Goal: Task Accomplishment & Management: Manage account settings

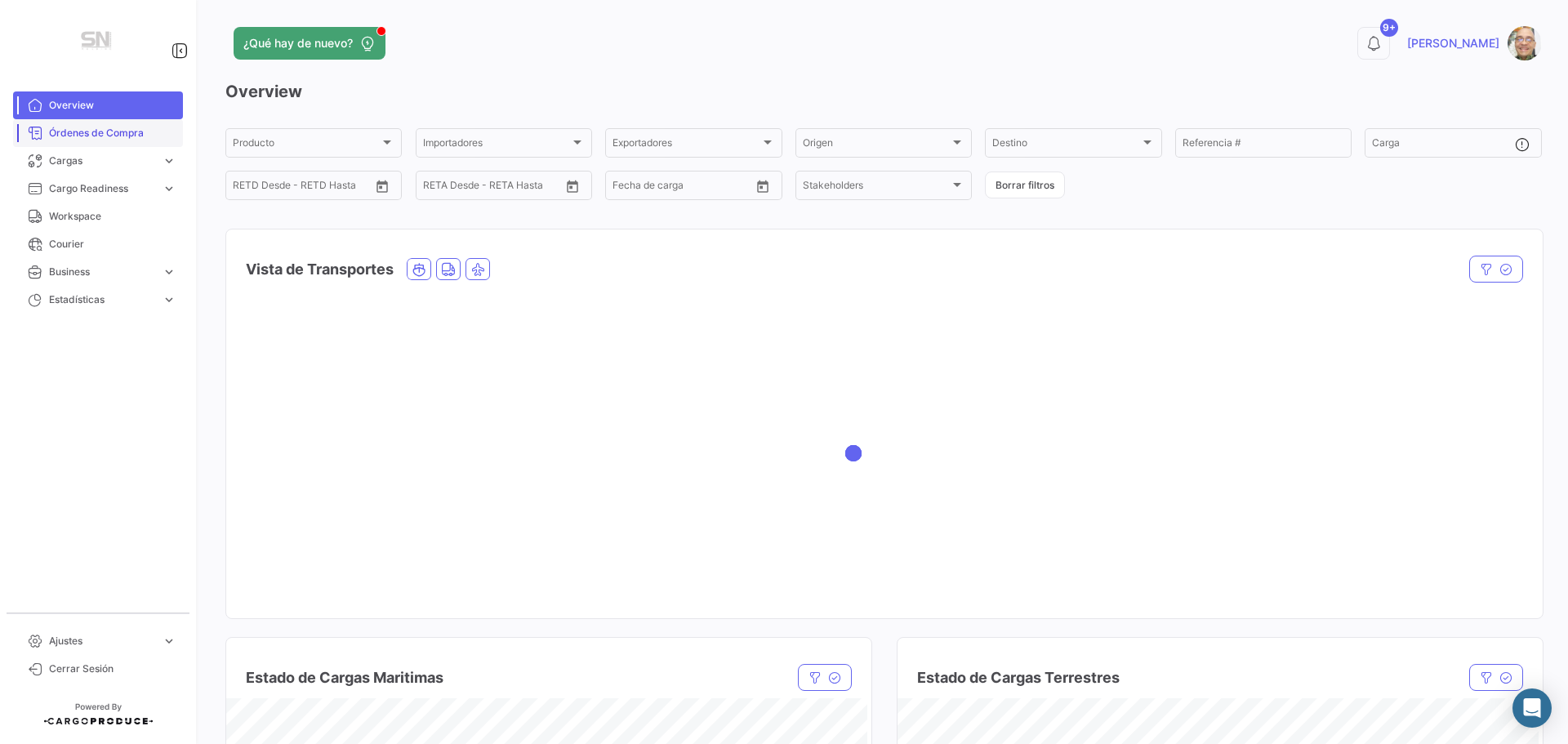
click at [99, 136] on span "Órdenes de Compra" at bounding box center [113, 133] width 127 height 14
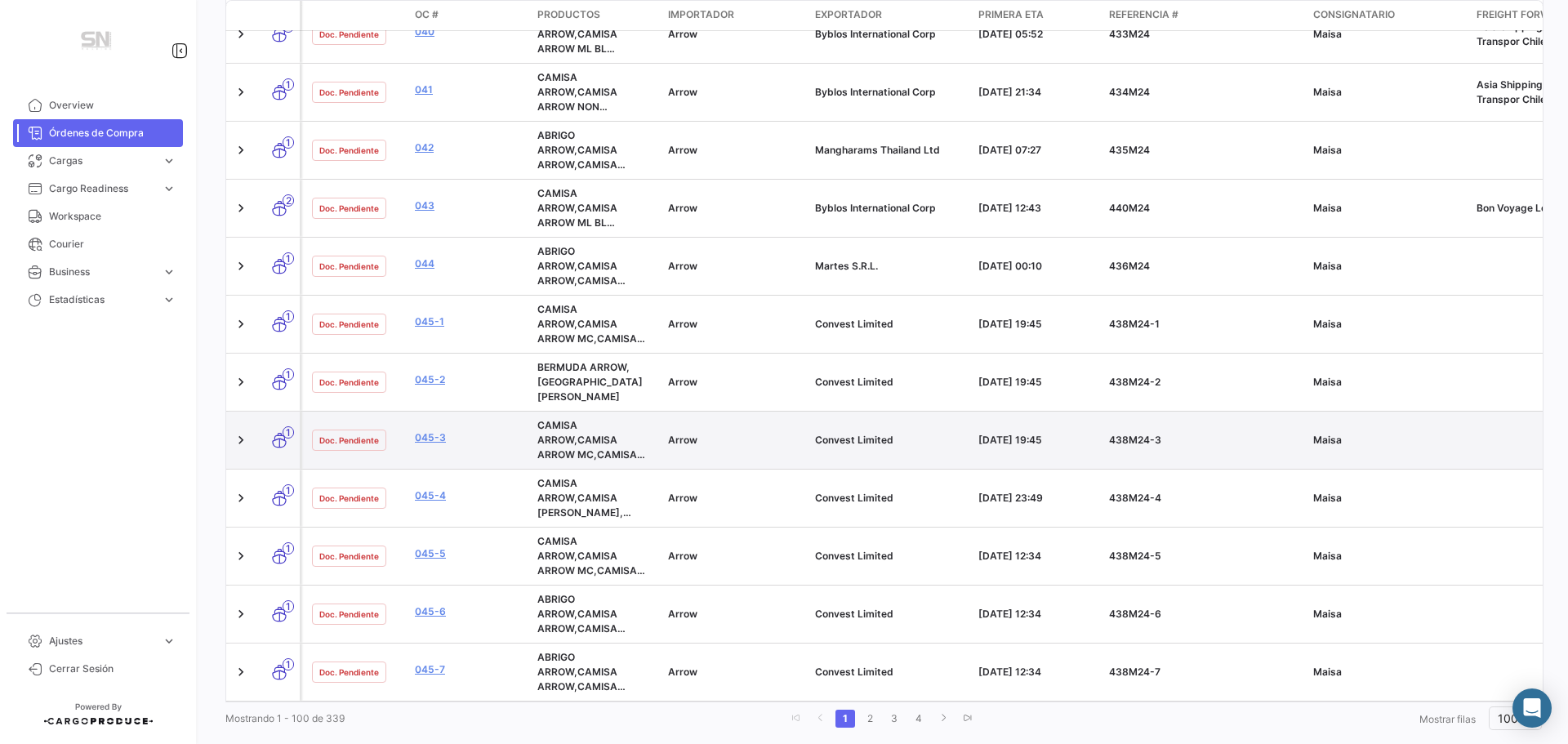
scroll to position [5399, 0]
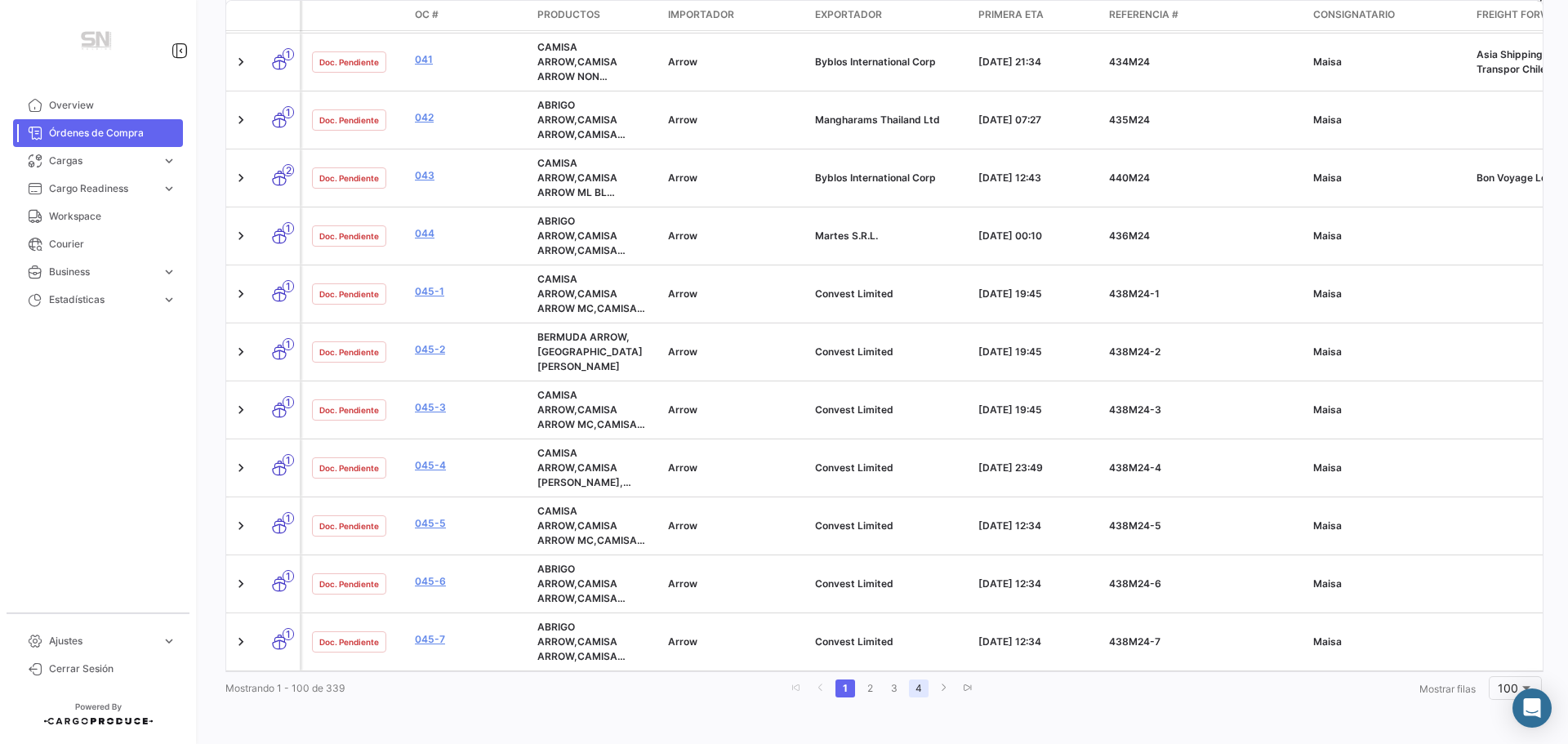
click at [913, 692] on link "4" at bounding box center [918, 688] width 20 height 18
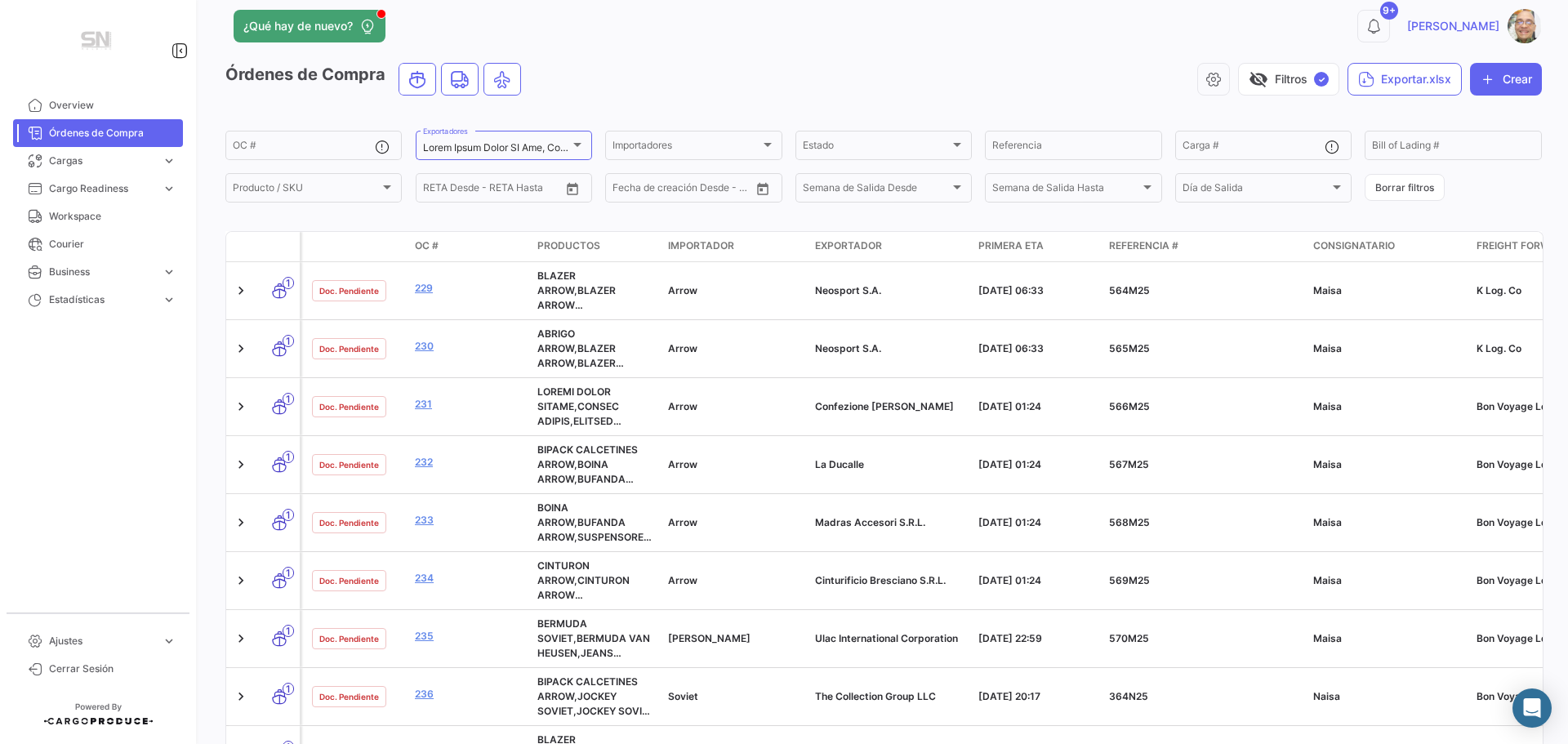
scroll to position [0, 0]
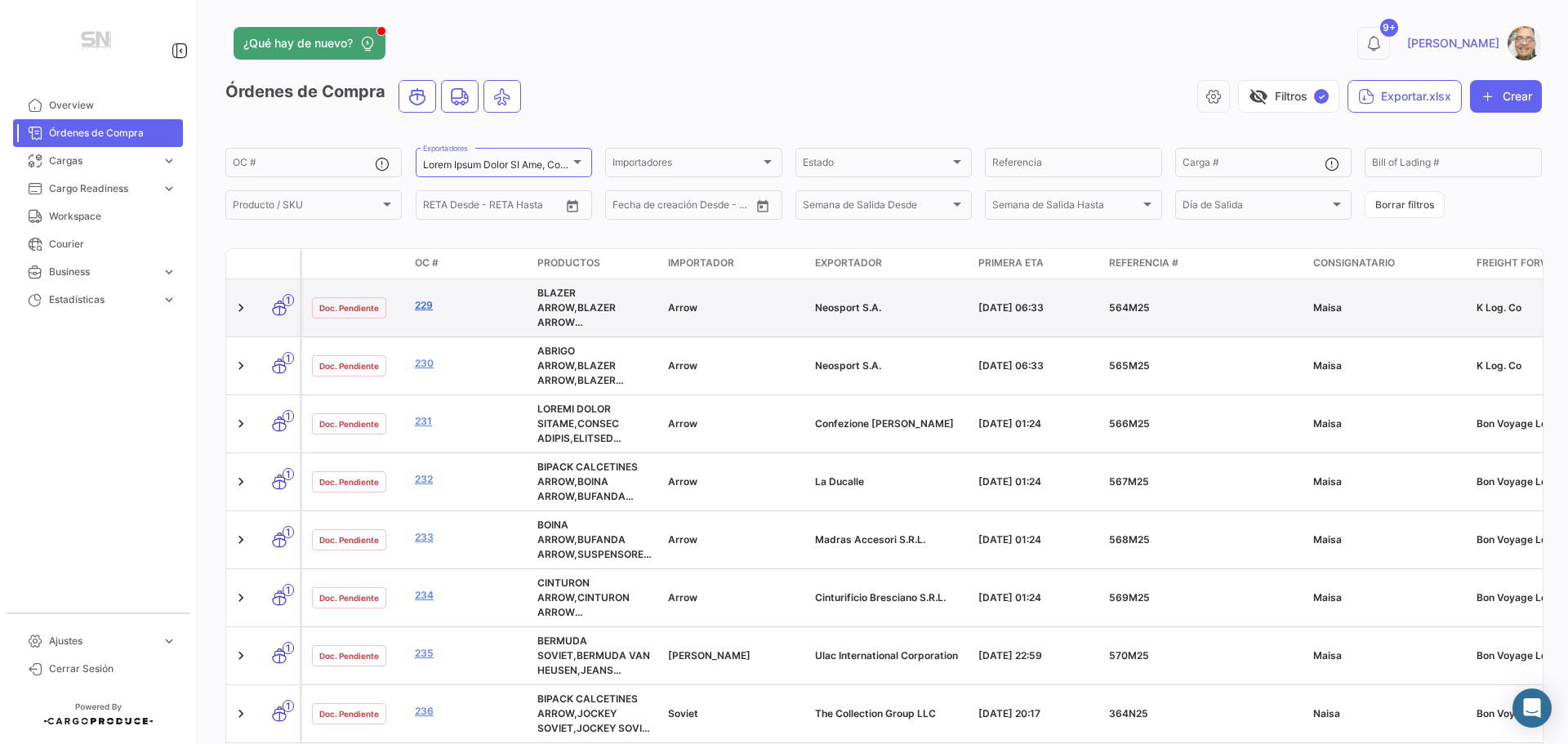
click at [427, 308] on link "229" at bounding box center [470, 306] width 109 height 14
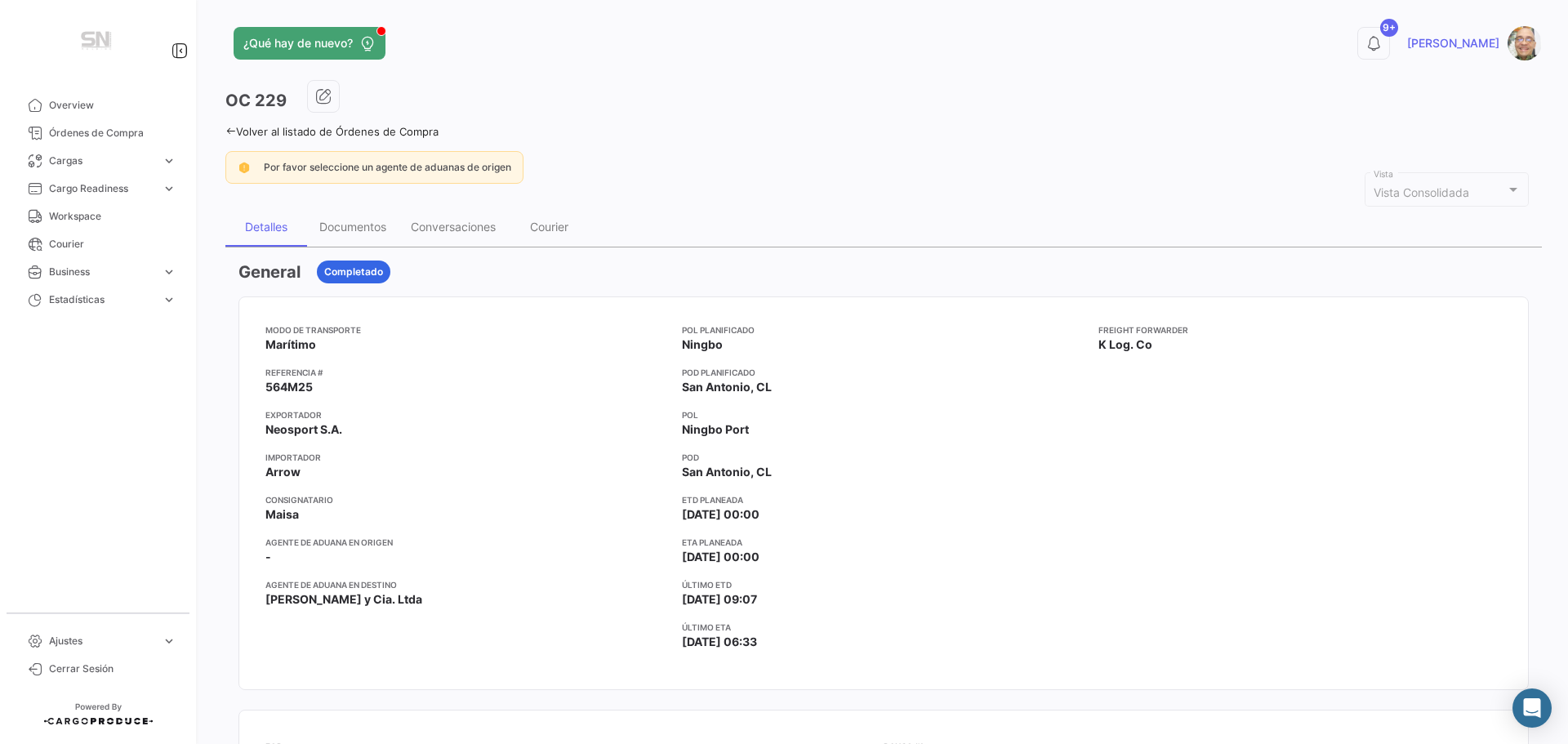
click at [231, 131] on icon at bounding box center [231, 131] width 11 height 11
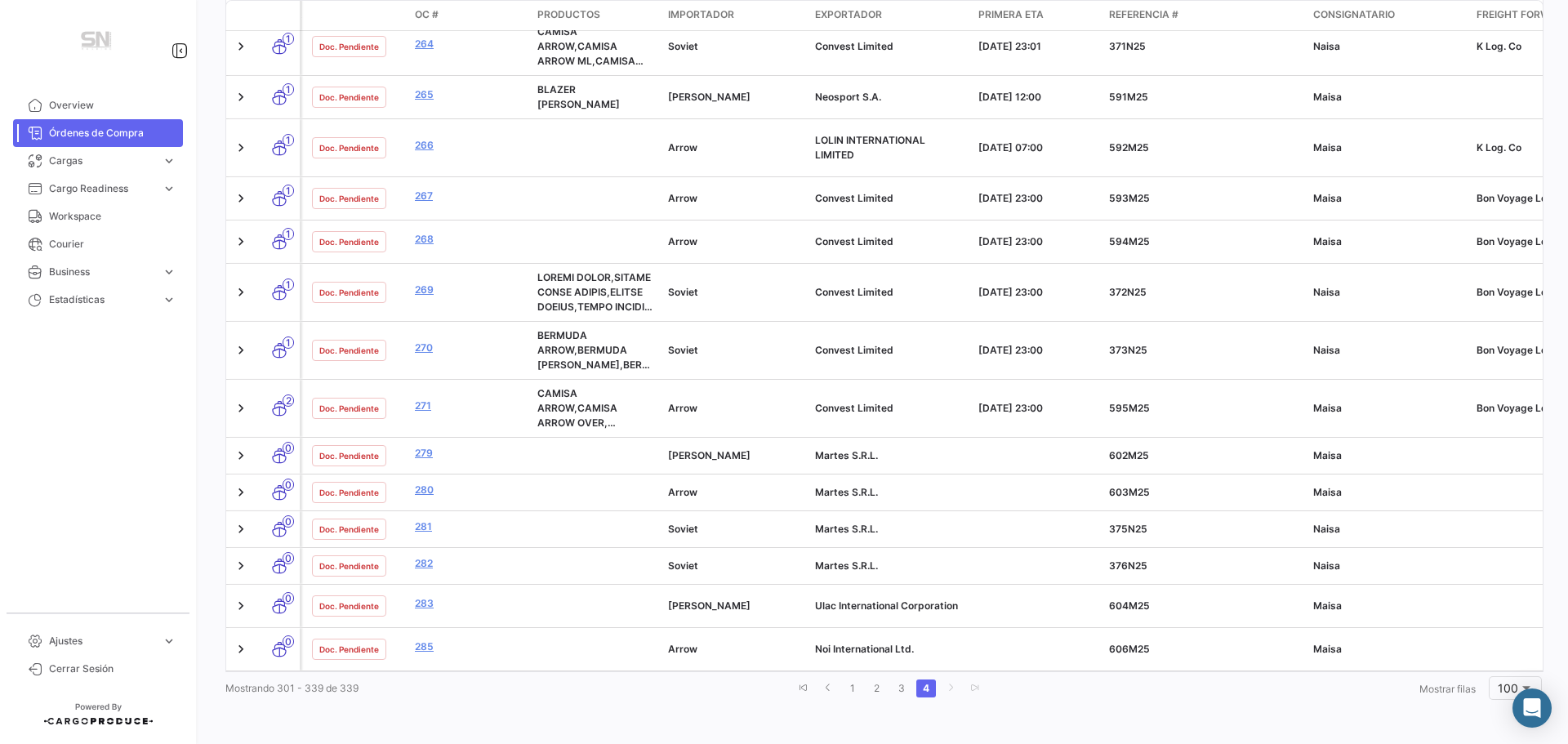
scroll to position [1702, 0]
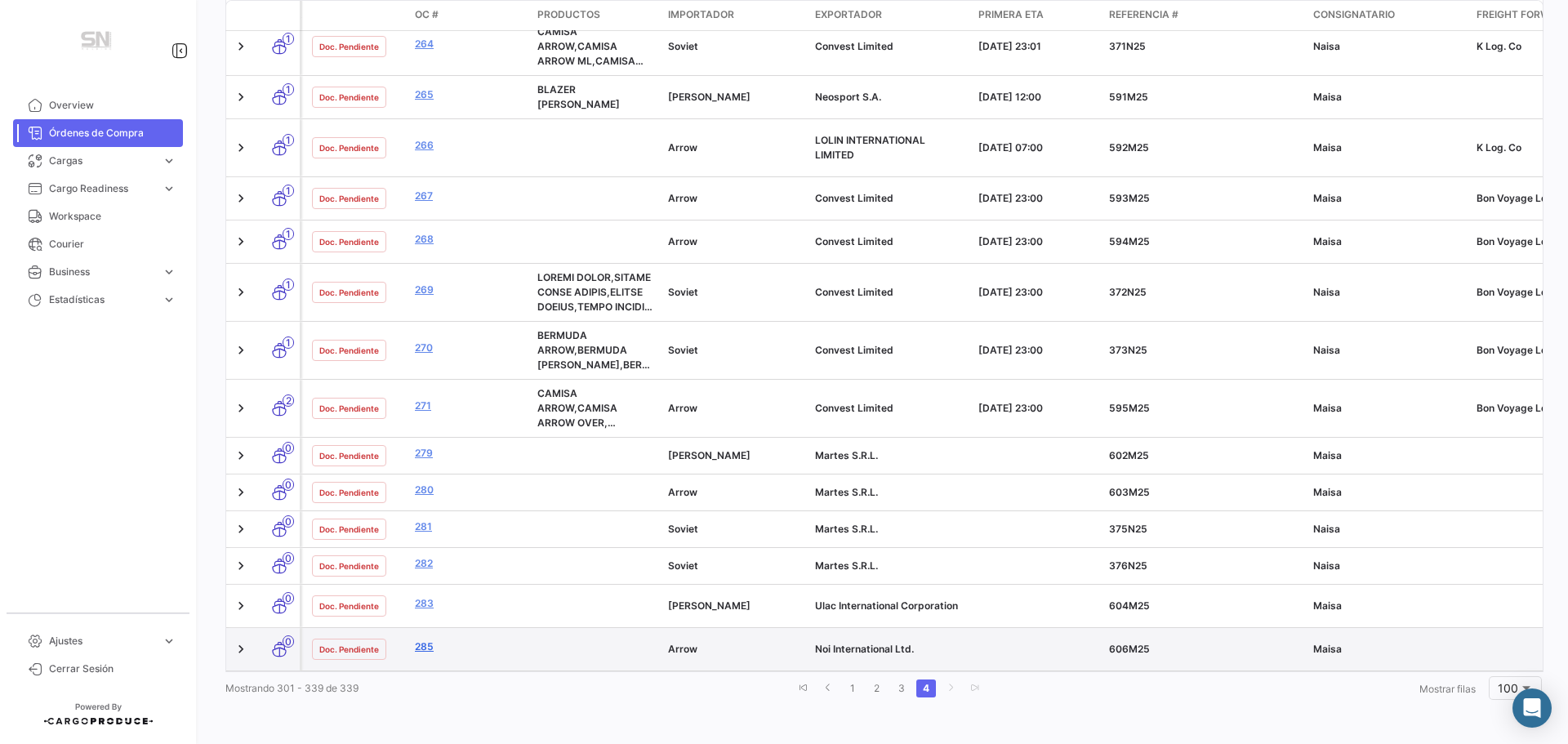
click at [434, 640] on link "285" at bounding box center [470, 647] width 109 height 14
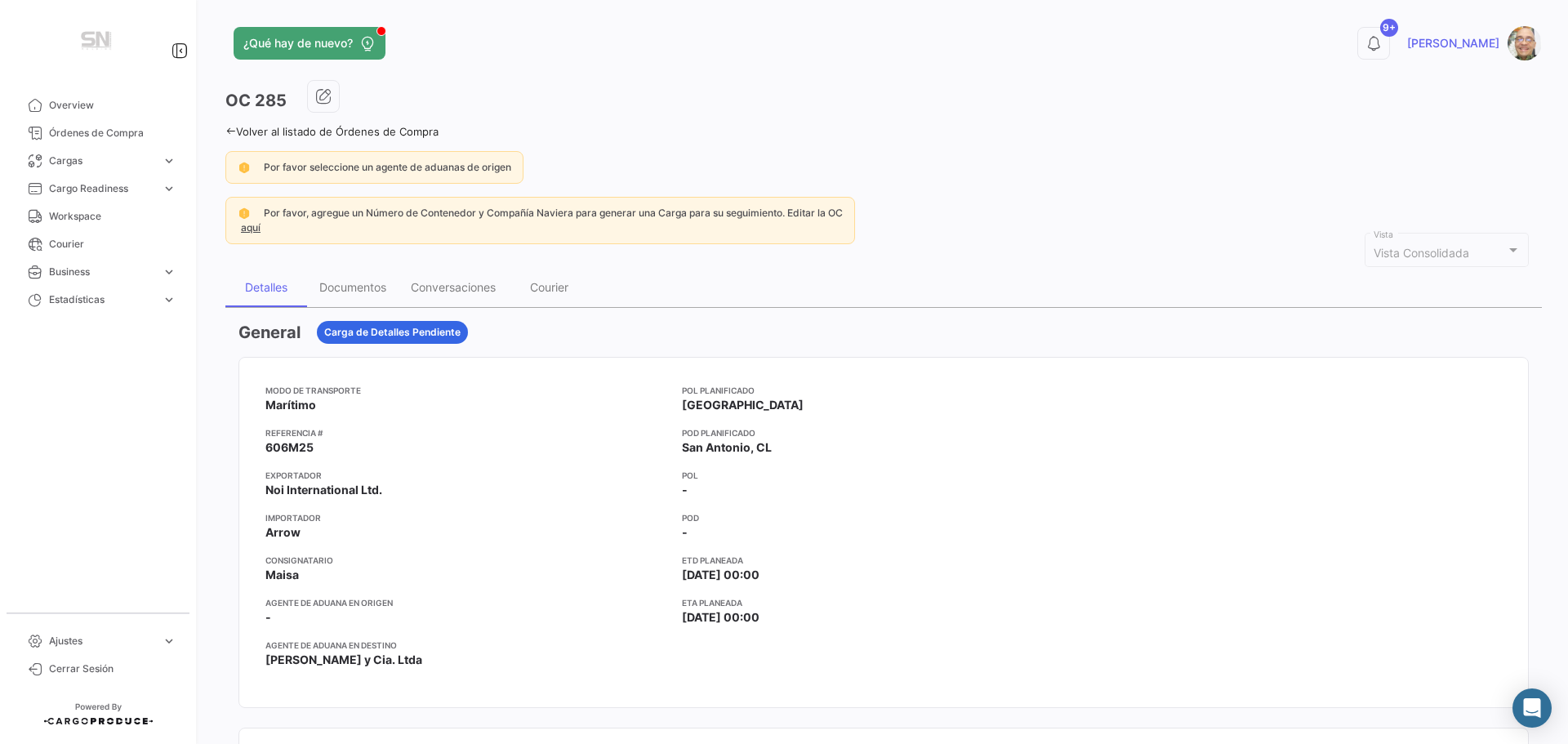
click at [229, 127] on icon at bounding box center [231, 131] width 11 height 11
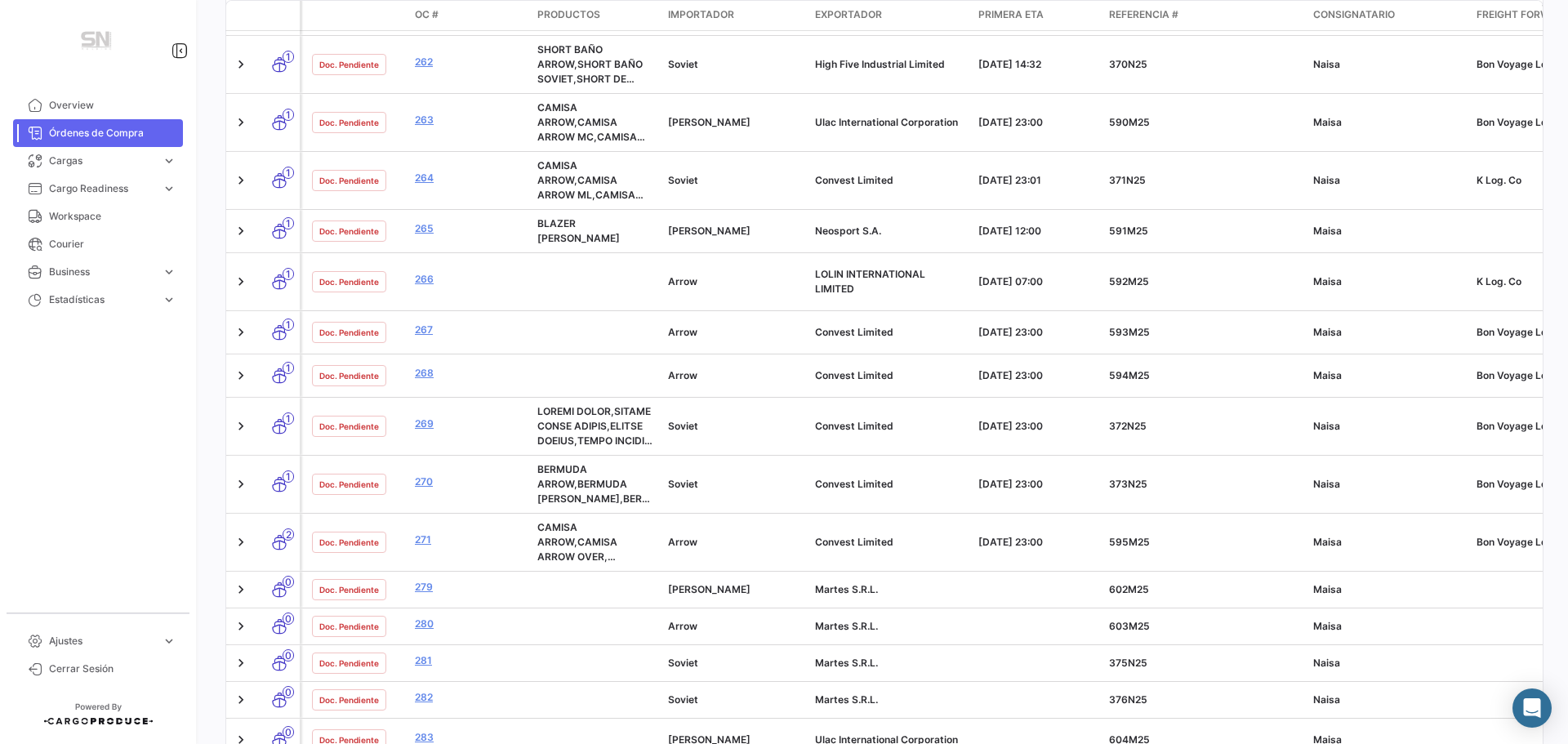
scroll to position [1702, 0]
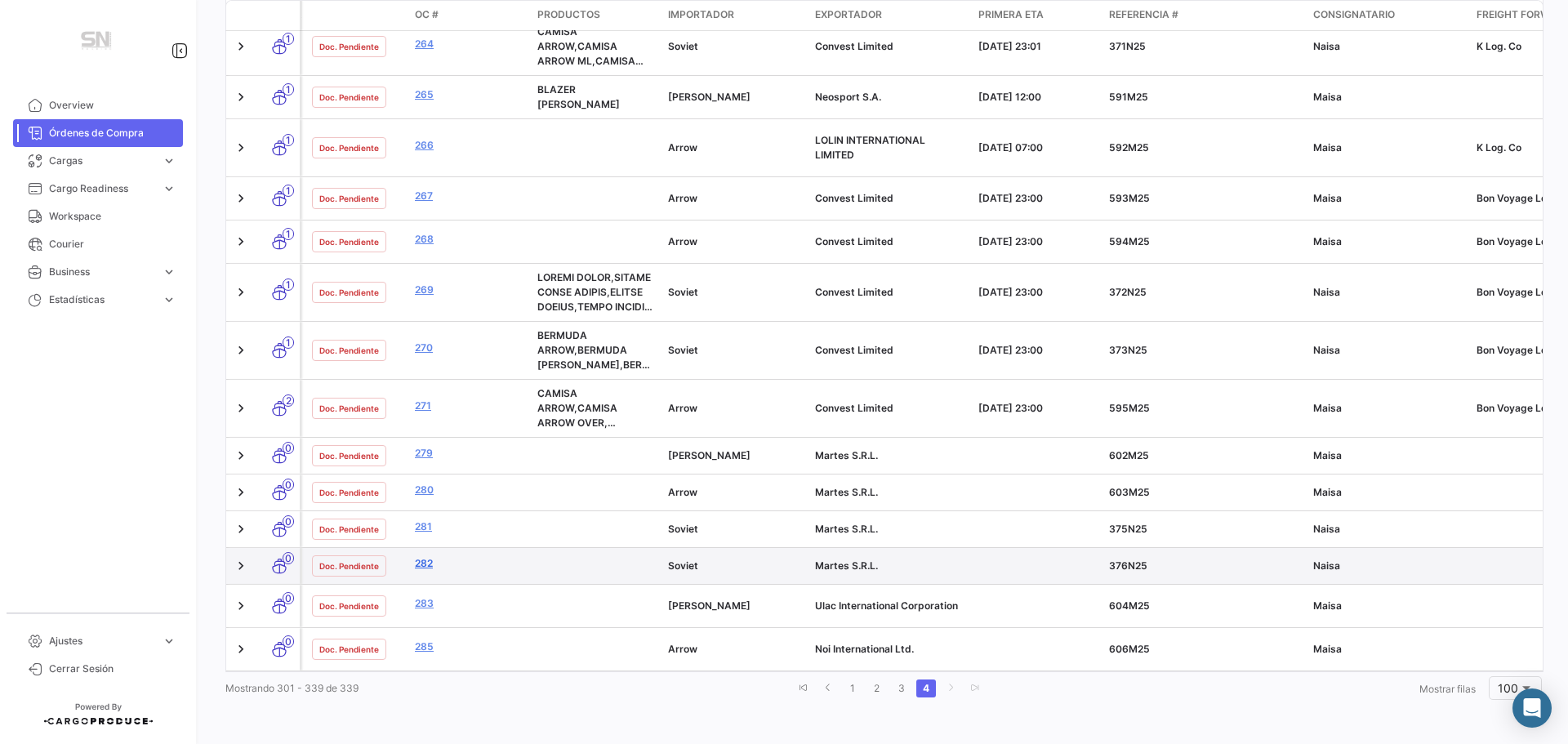
click at [428, 557] on link "282" at bounding box center [470, 564] width 109 height 14
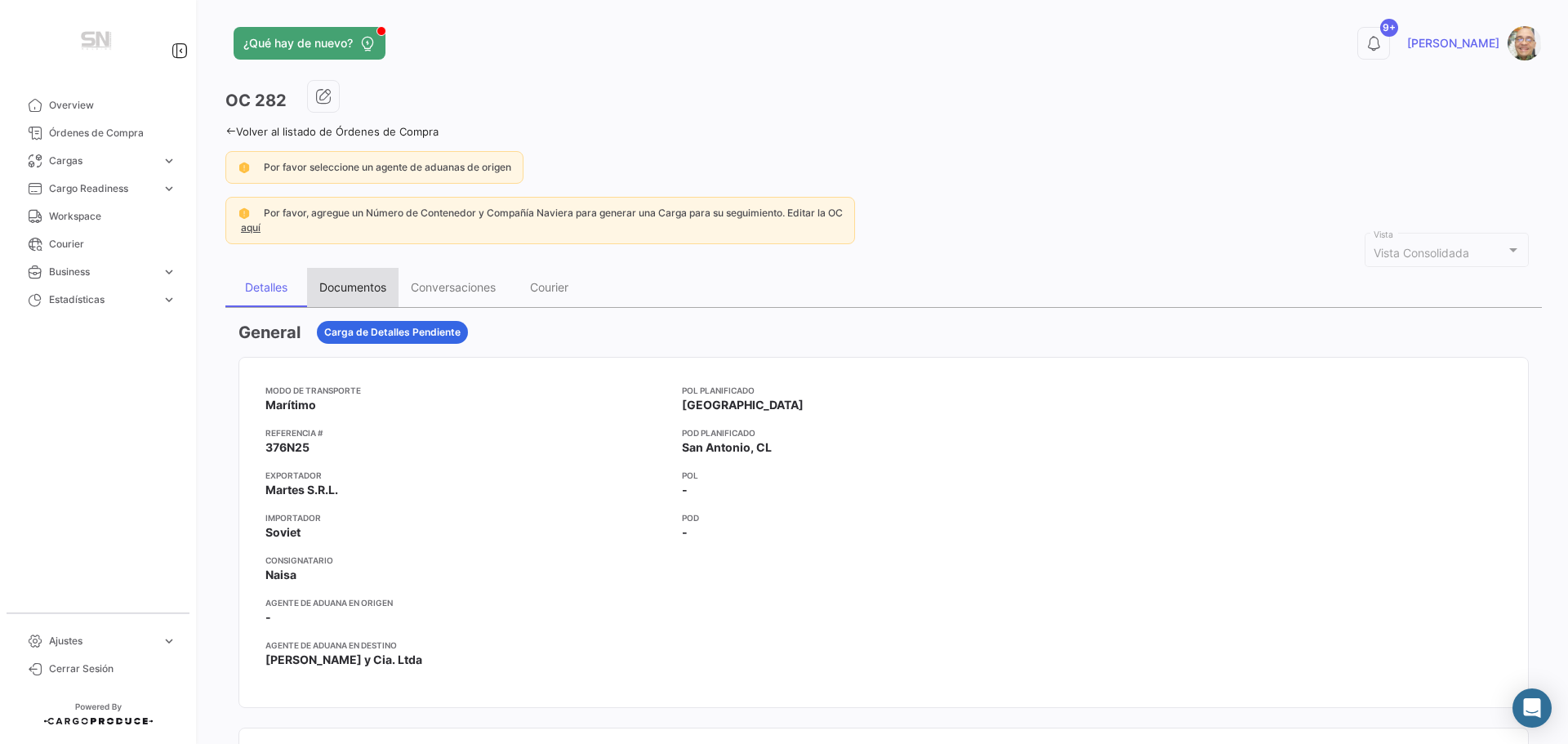
click at [357, 280] on div "Documentos" at bounding box center [353, 288] width 91 height 39
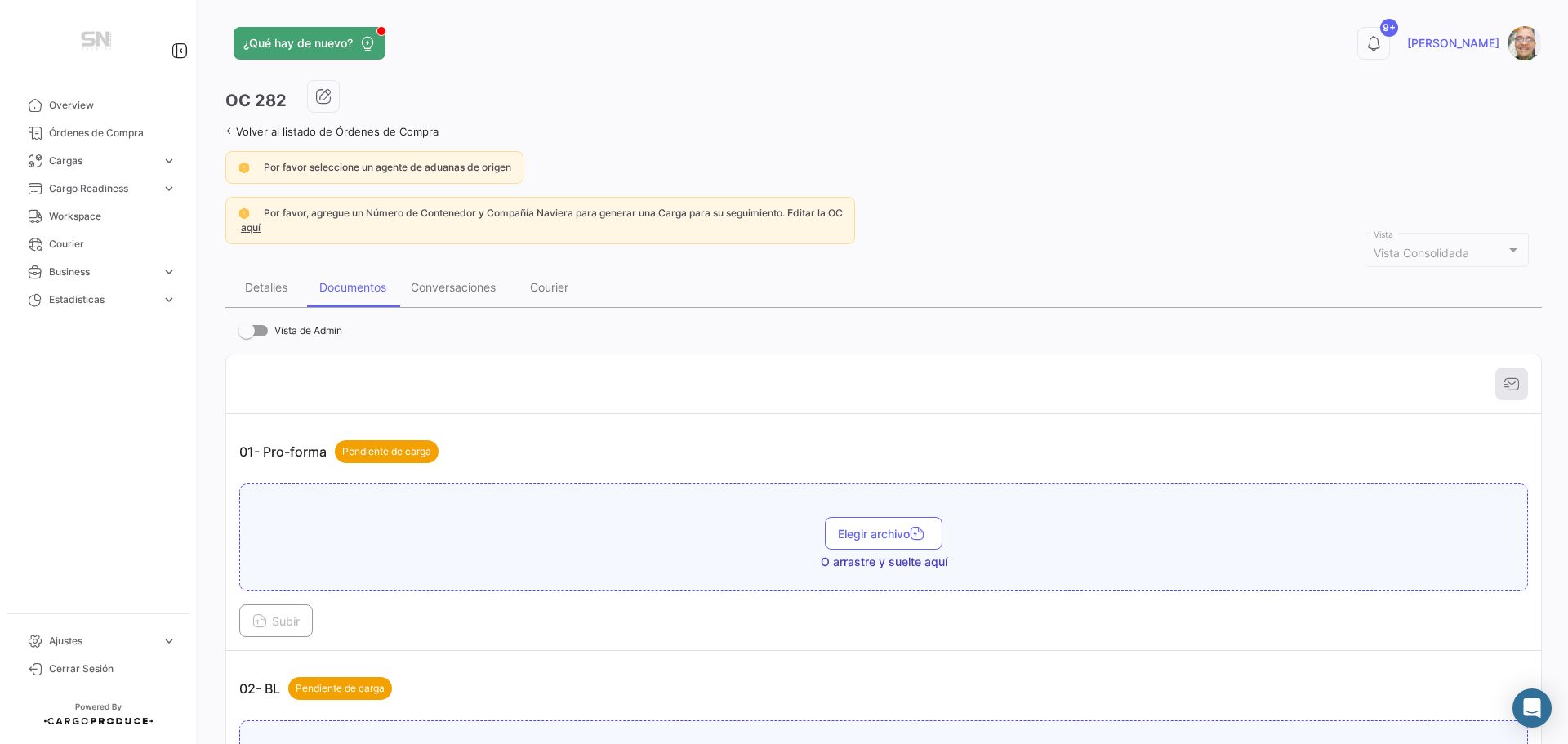
click at [229, 135] on icon at bounding box center [231, 131] width 11 height 11
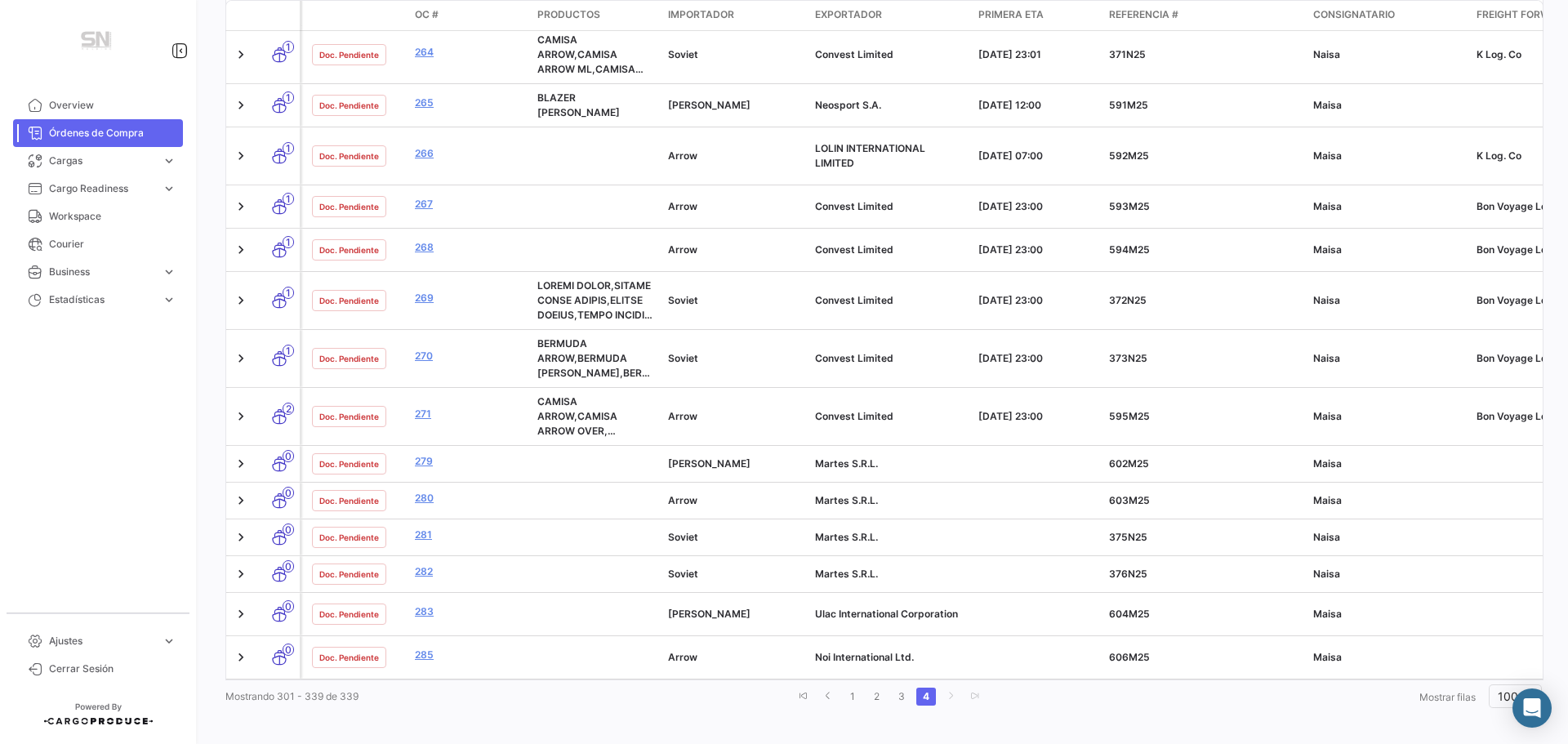
scroll to position [1702, 0]
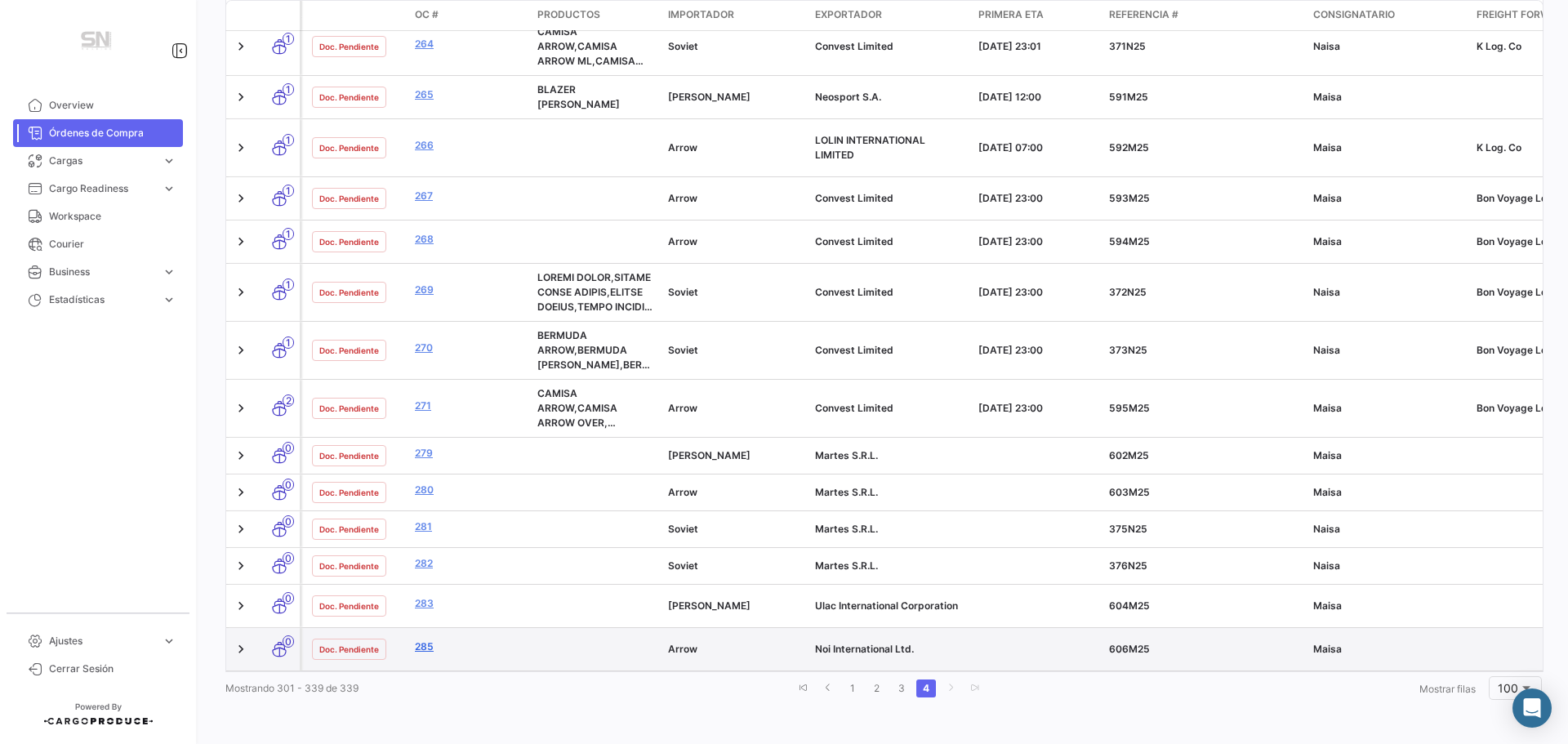
click at [425, 640] on link "285" at bounding box center [470, 647] width 109 height 14
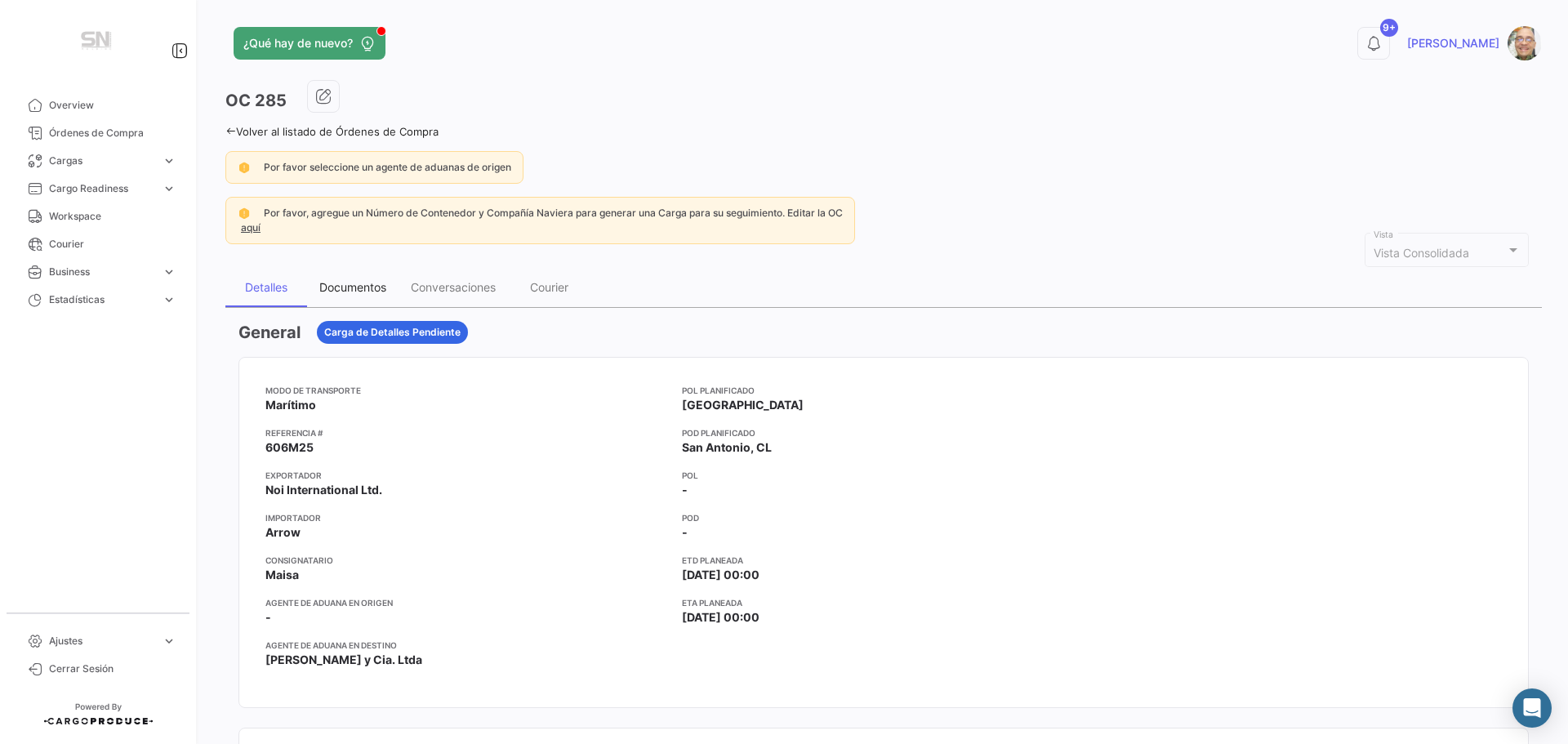
click at [360, 294] on div "Documentos" at bounding box center [352, 287] width 67 height 13
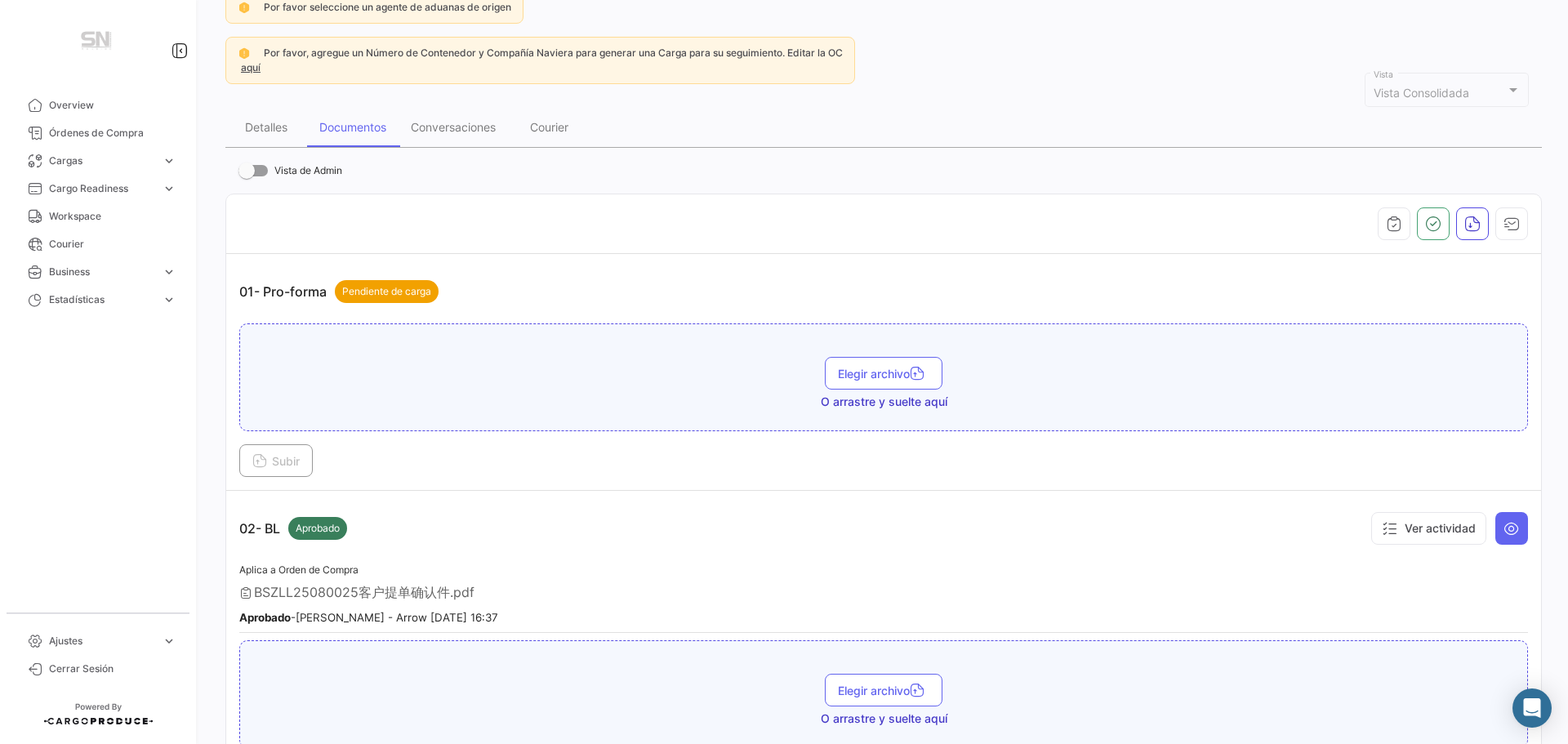
scroll to position [163, 0]
click at [1514, 527] on button at bounding box center [1512, 525] width 32 height 32
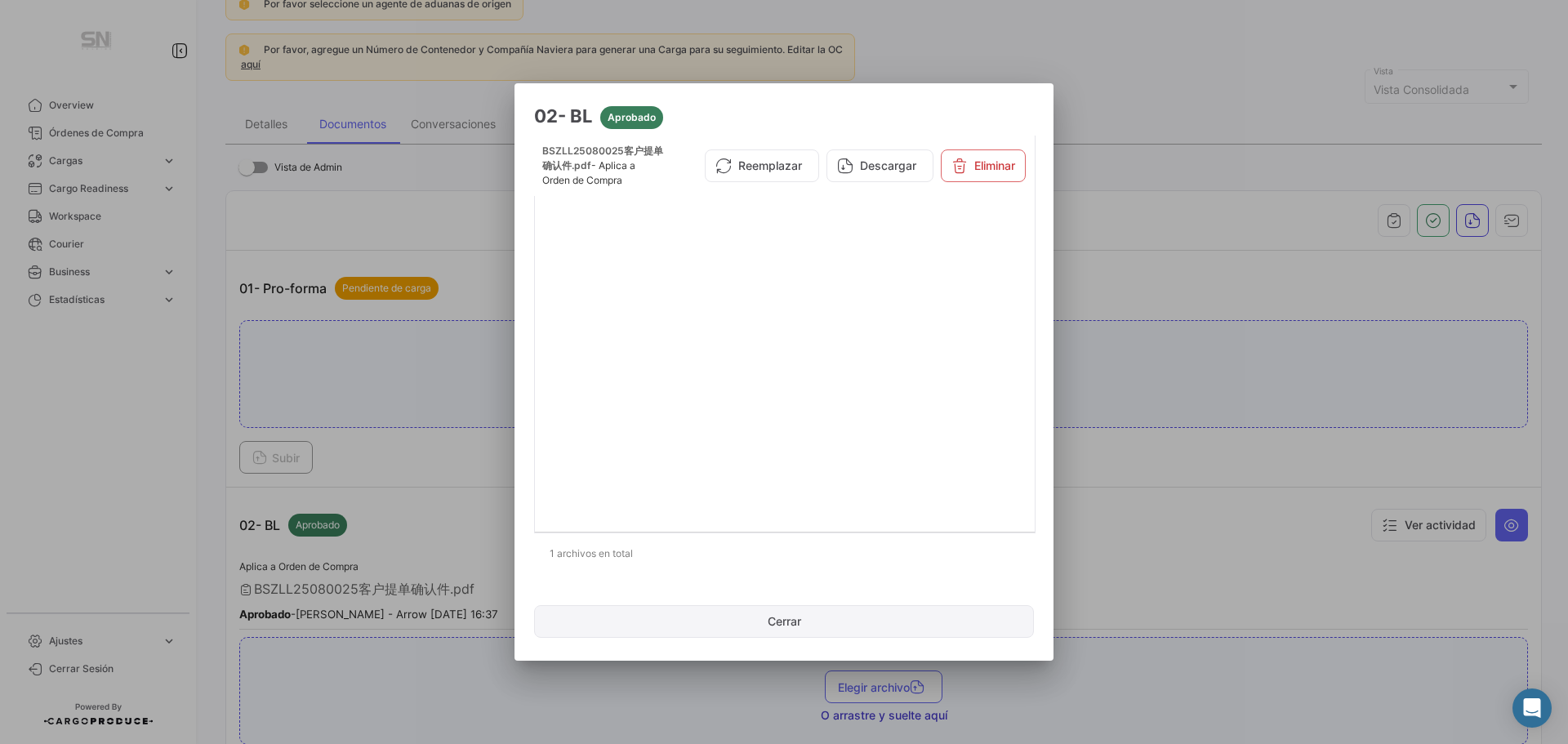
click at [786, 617] on button "Cerrar" at bounding box center [784, 621] width 500 height 32
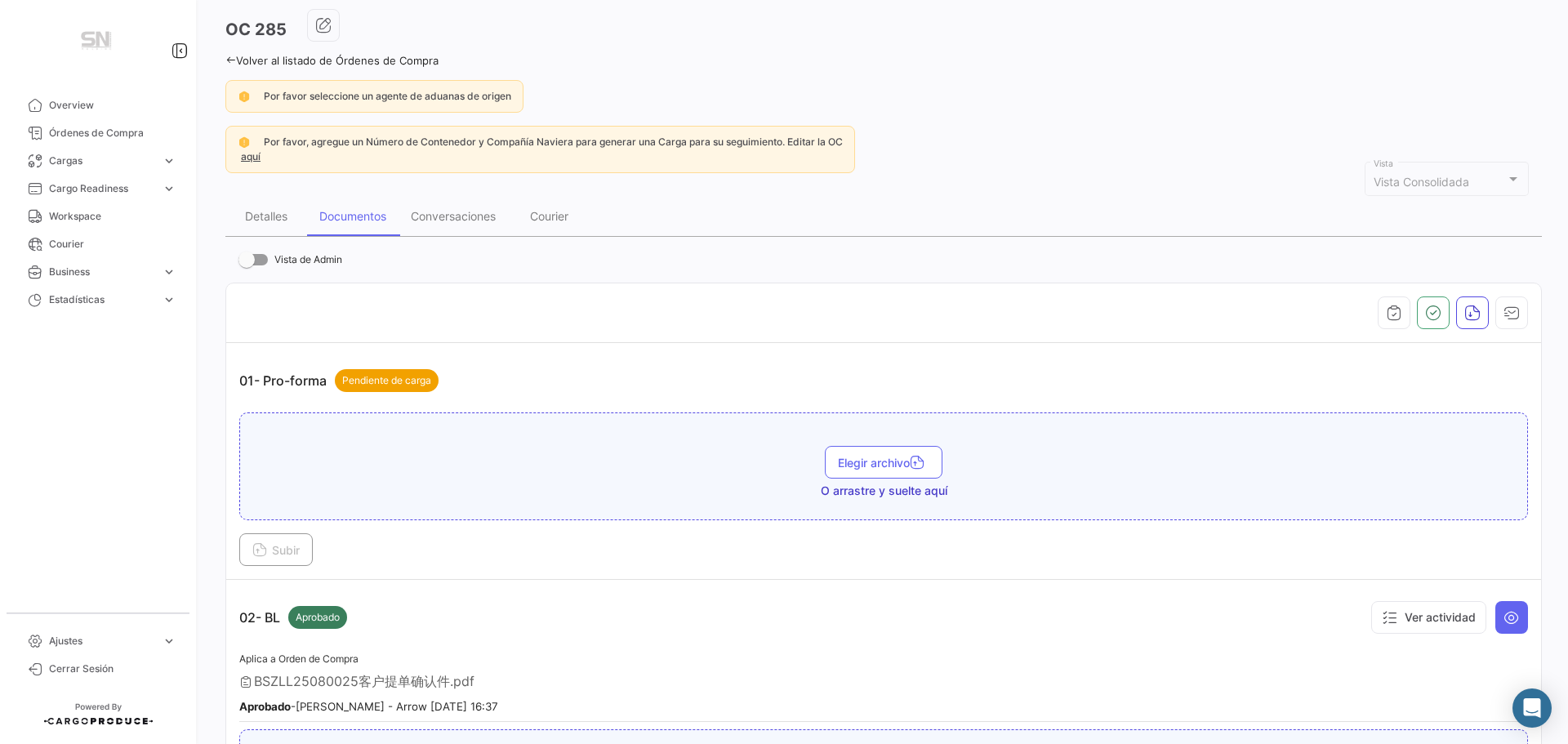
scroll to position [0, 0]
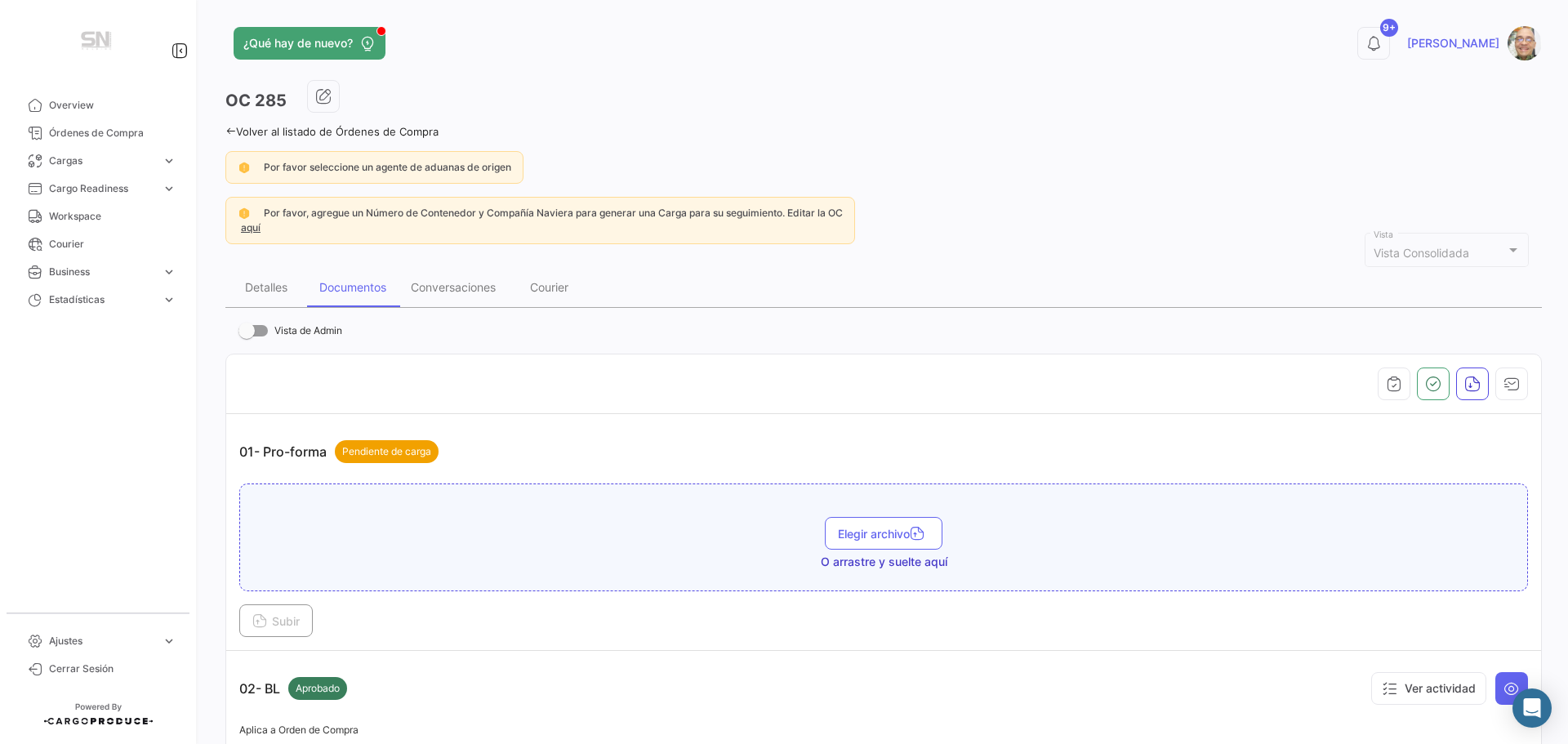
click at [228, 129] on icon at bounding box center [231, 131] width 11 height 11
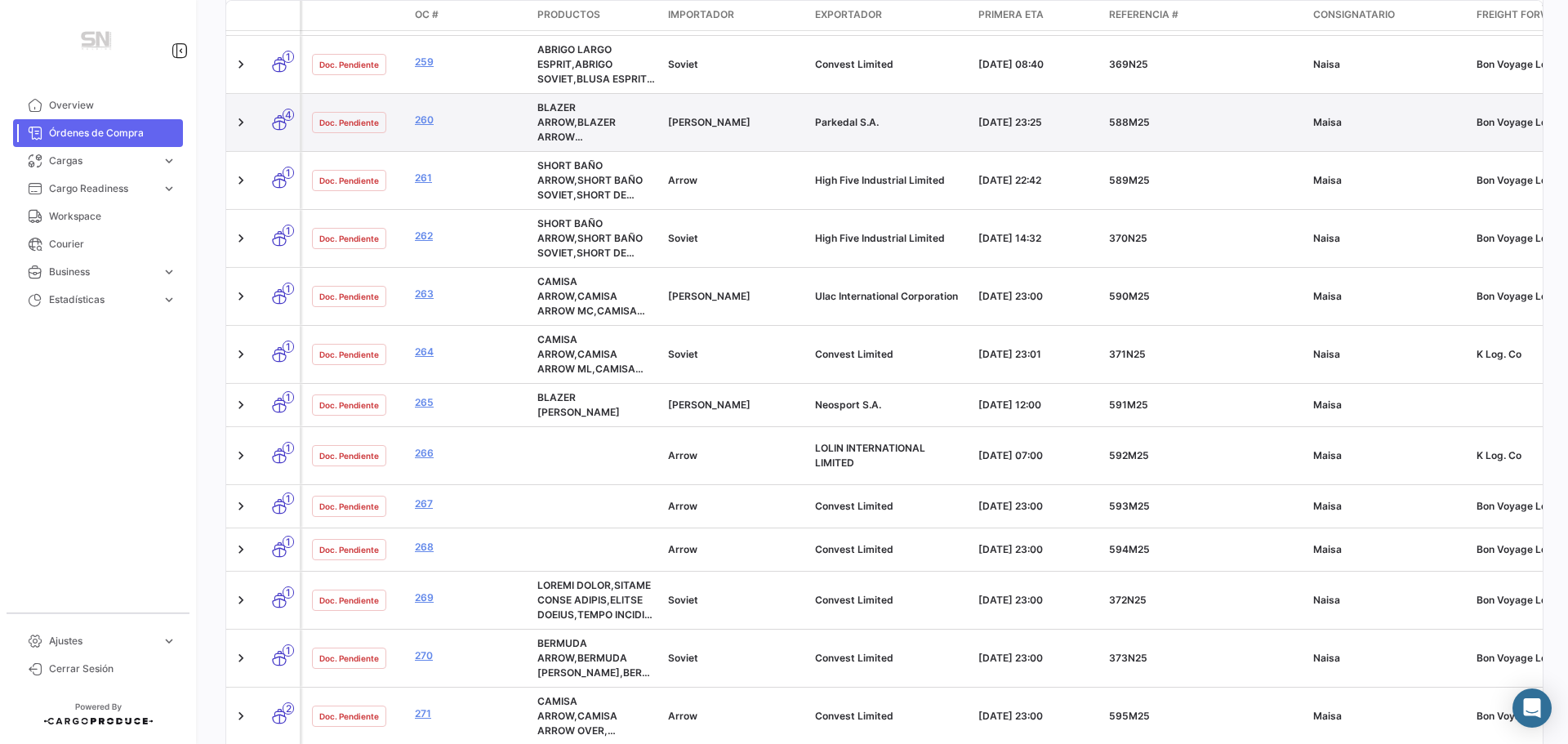
scroll to position [1702, 0]
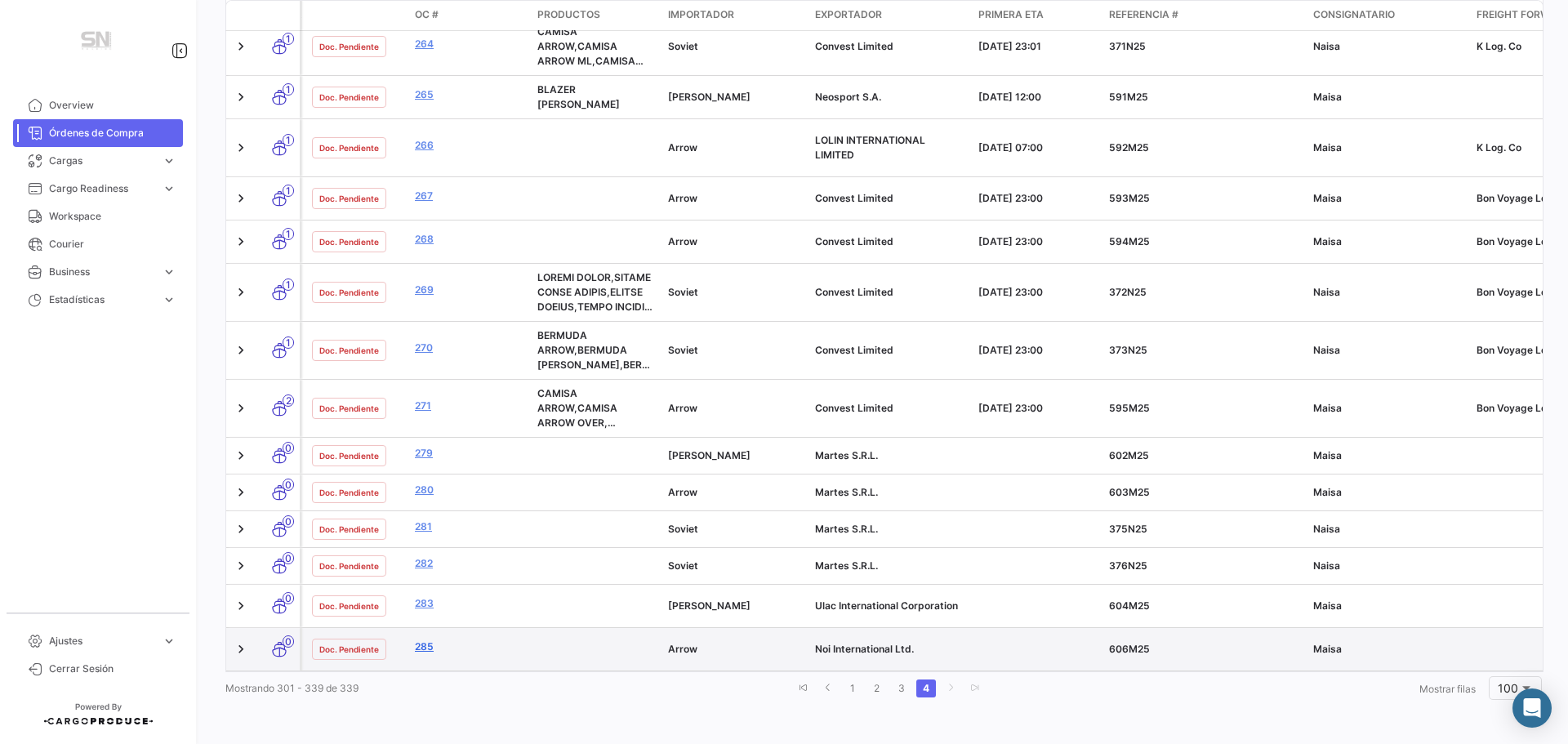
click at [418, 640] on link "285" at bounding box center [470, 647] width 109 height 14
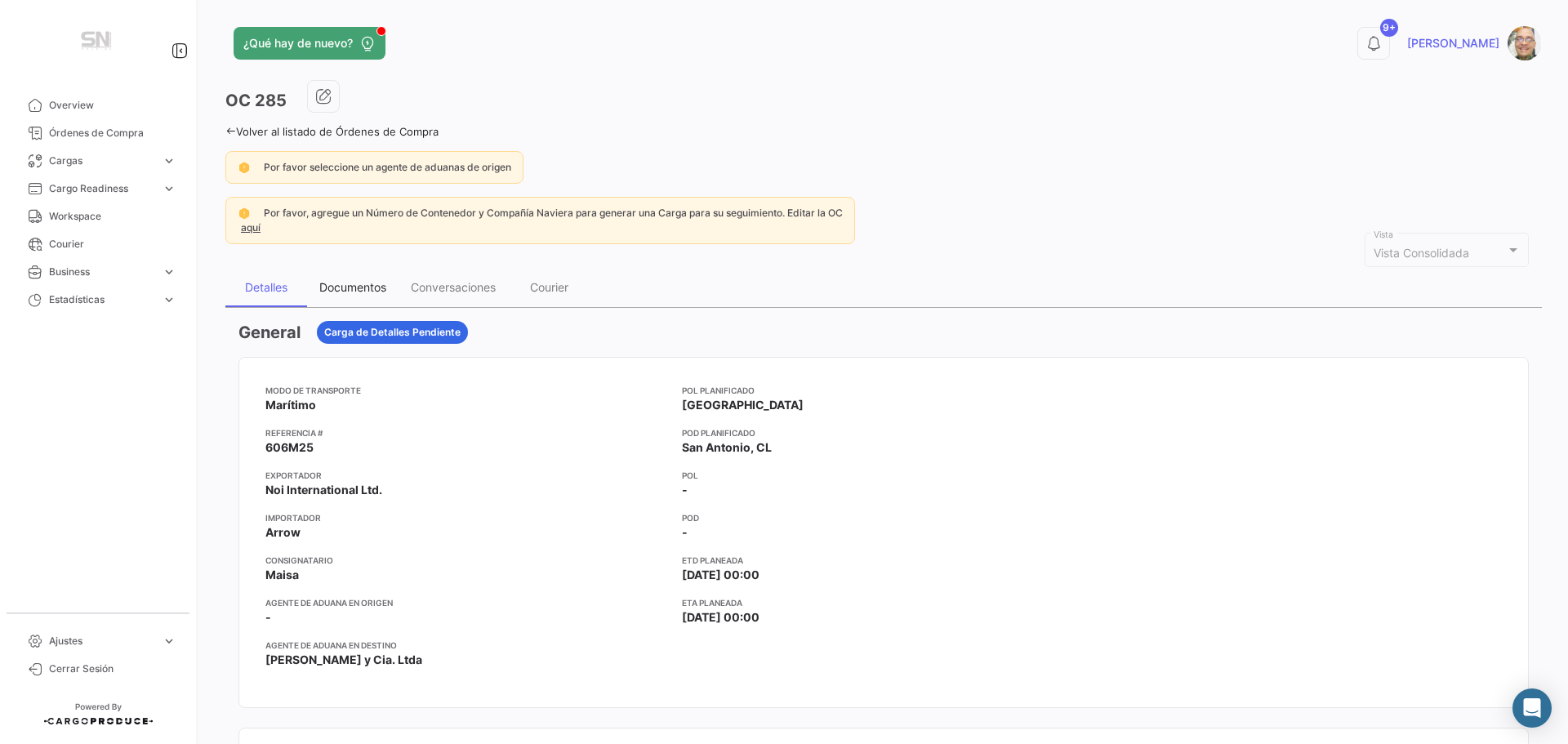
click at [346, 284] on div "Documentos" at bounding box center [352, 287] width 67 height 13
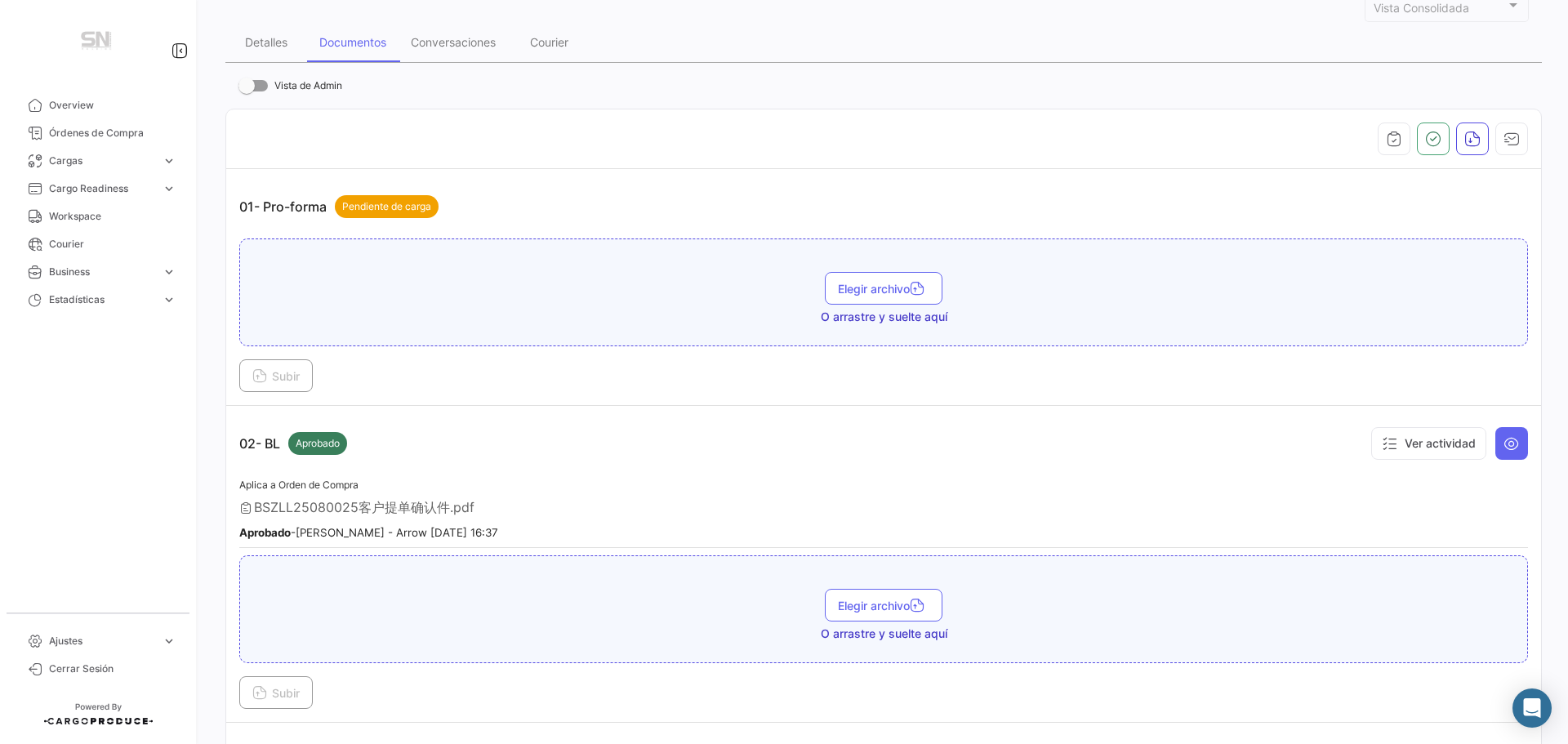
scroll to position [490, 0]
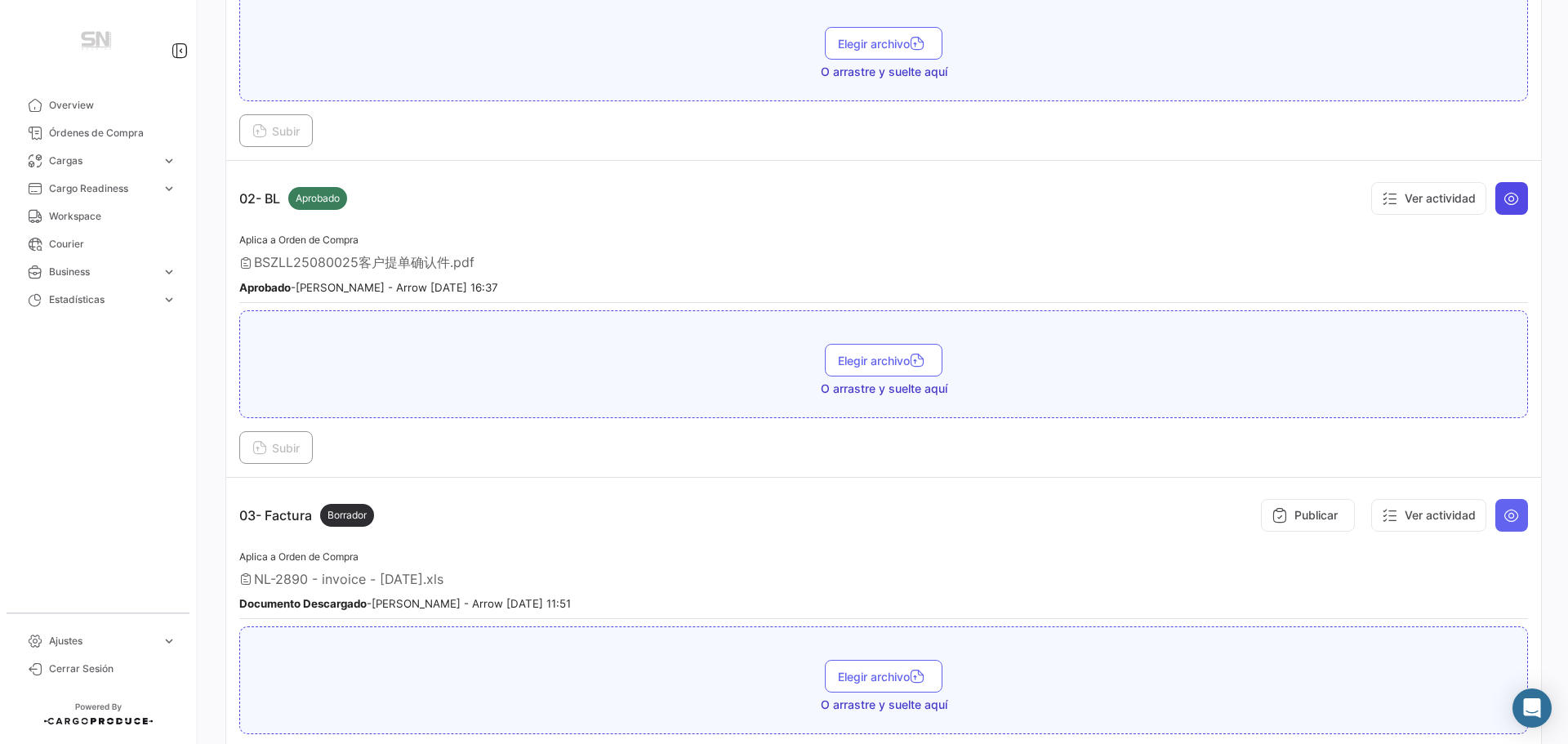
click at [1509, 194] on icon at bounding box center [1512, 198] width 16 height 16
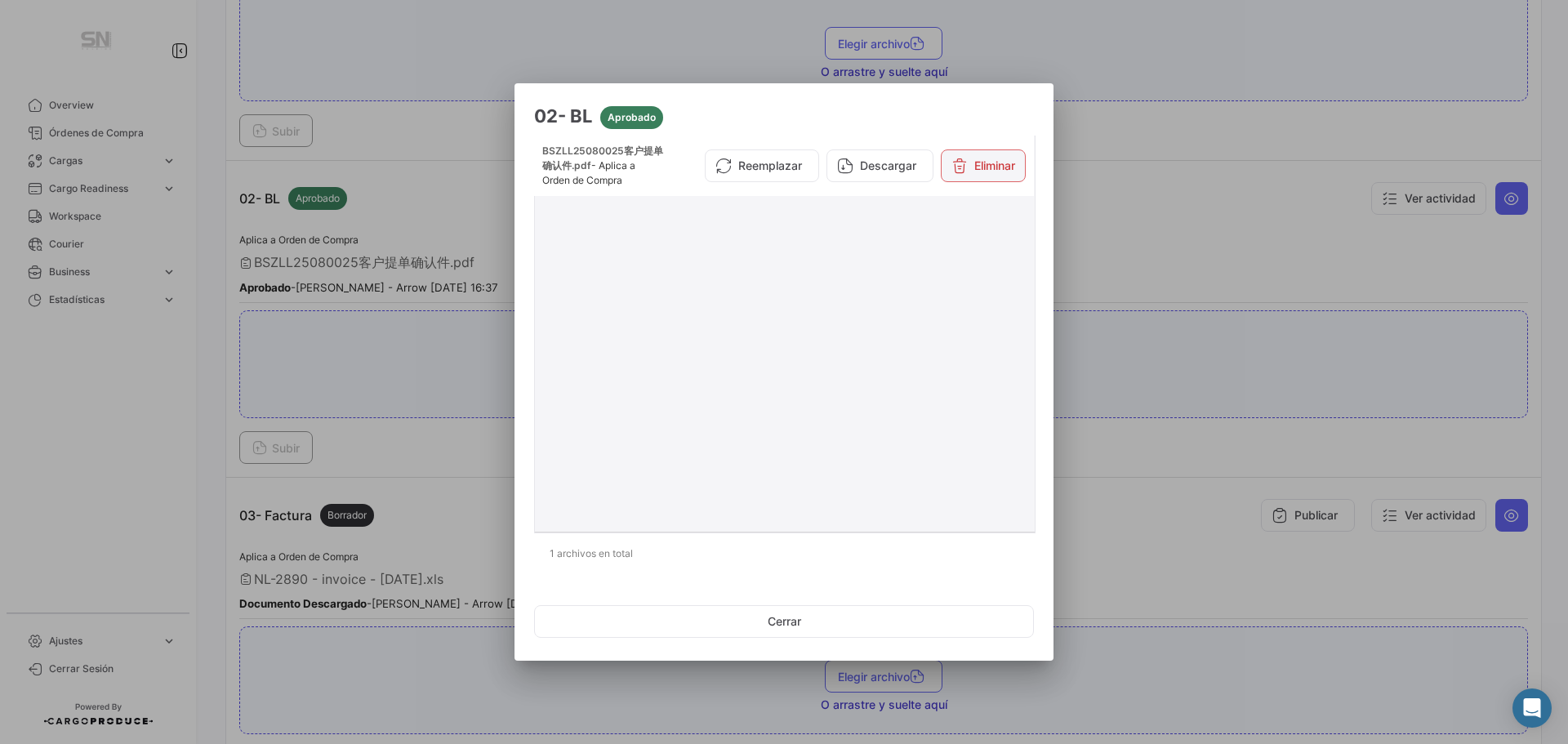
click at [1018, 175] on button "Eliminar" at bounding box center [983, 166] width 85 height 32
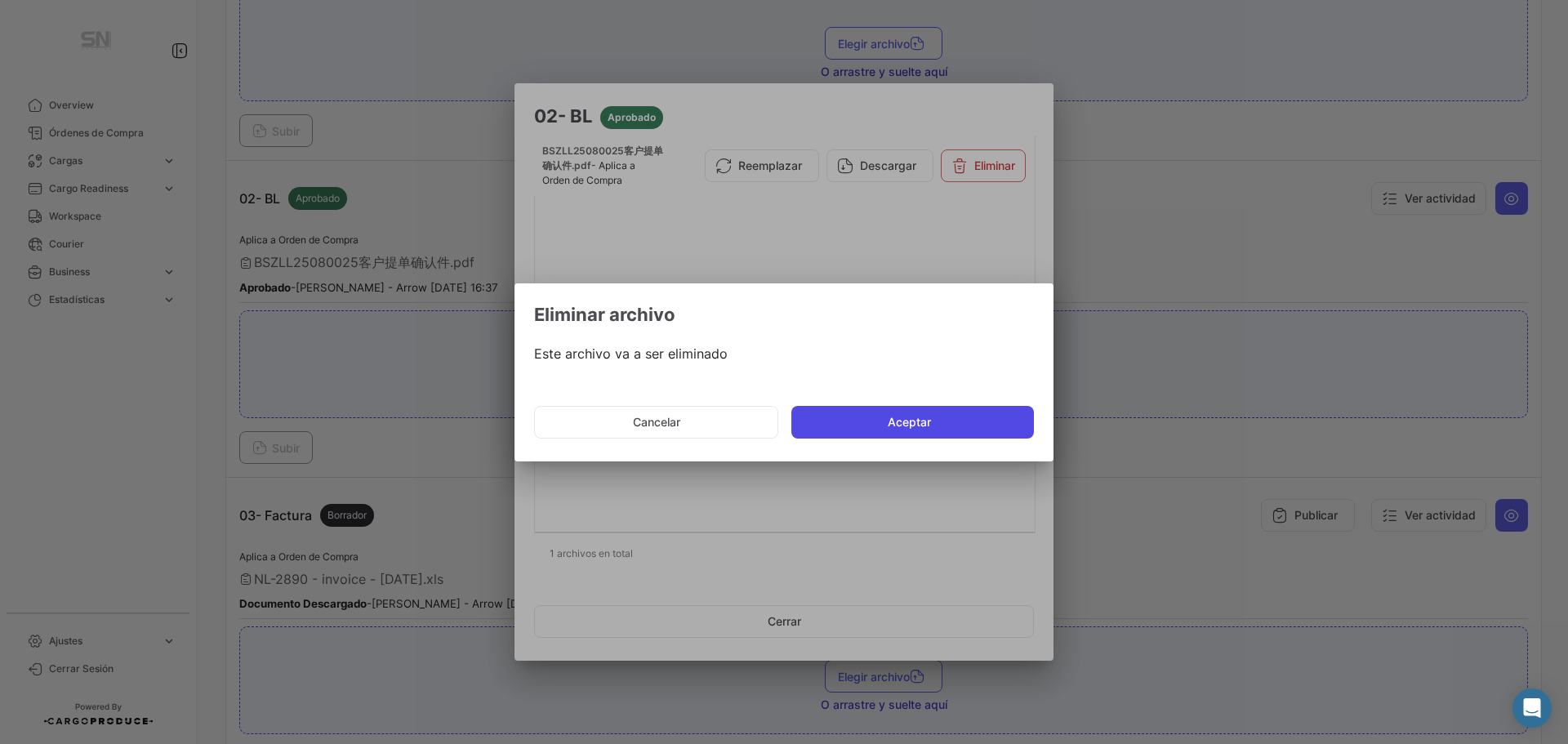
click at [921, 435] on button "Aceptar" at bounding box center [912, 422] width 243 height 32
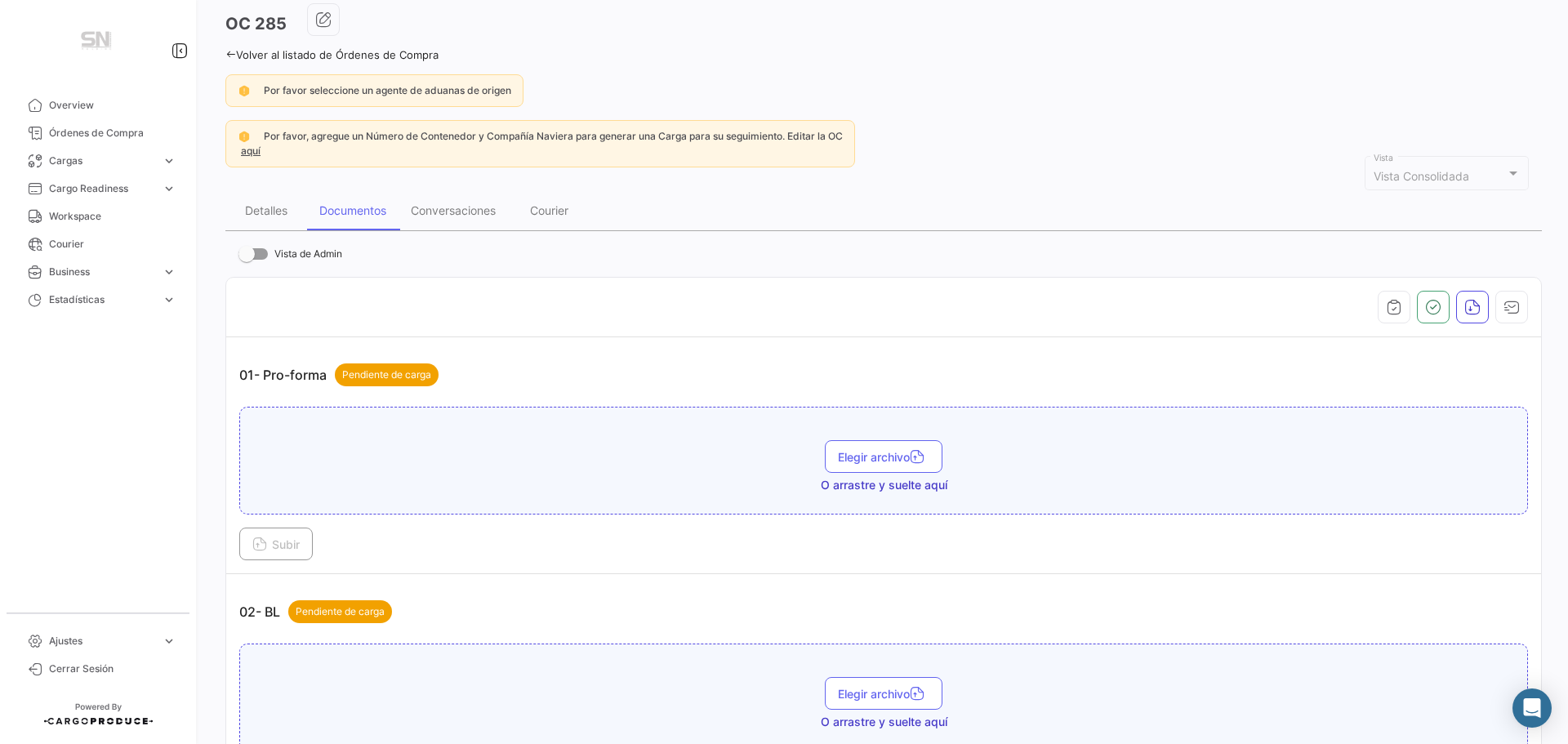
scroll to position [0, 0]
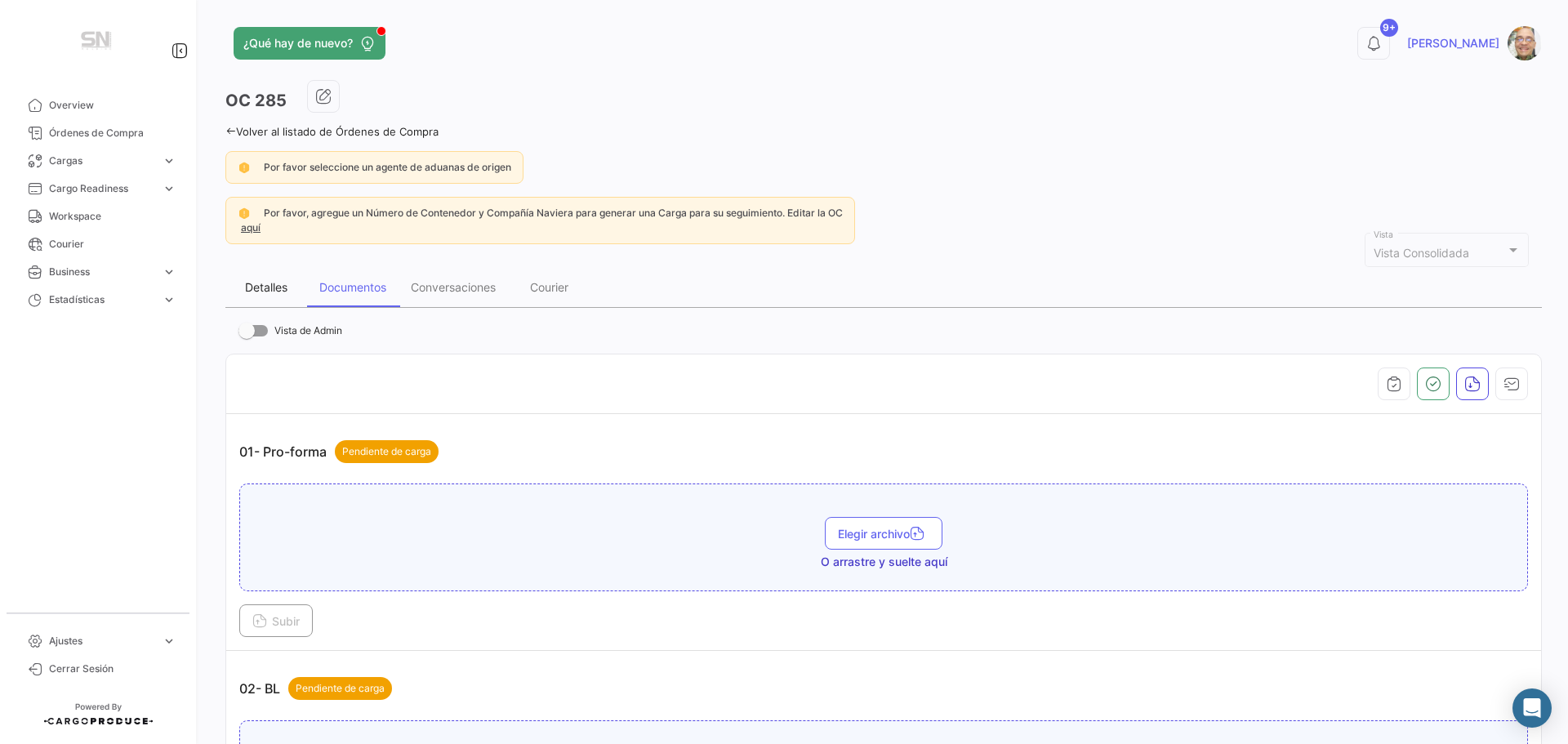
click at [271, 297] on div "Detalles" at bounding box center [266, 288] width 82 height 39
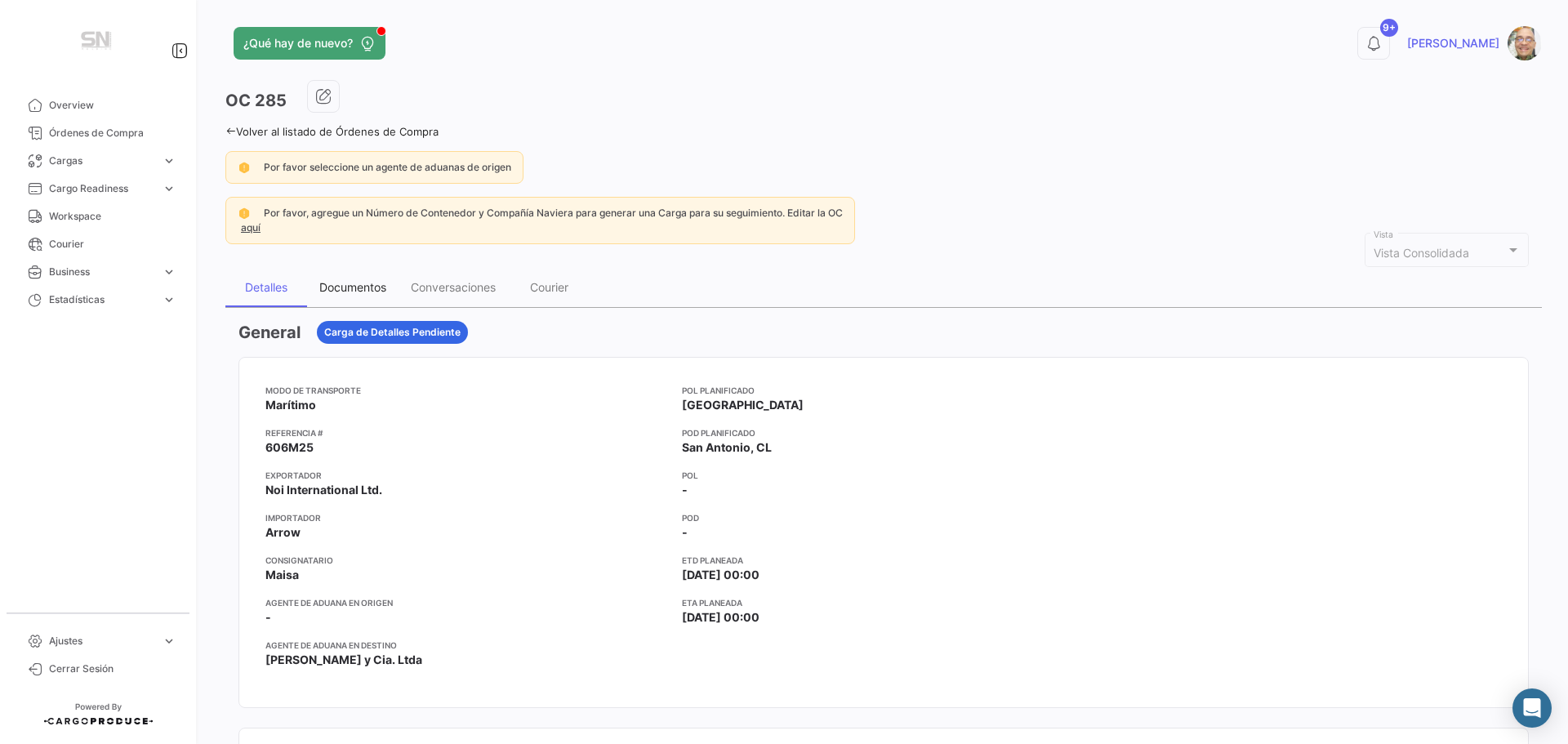
click at [334, 290] on div "Documentos" at bounding box center [352, 287] width 67 height 13
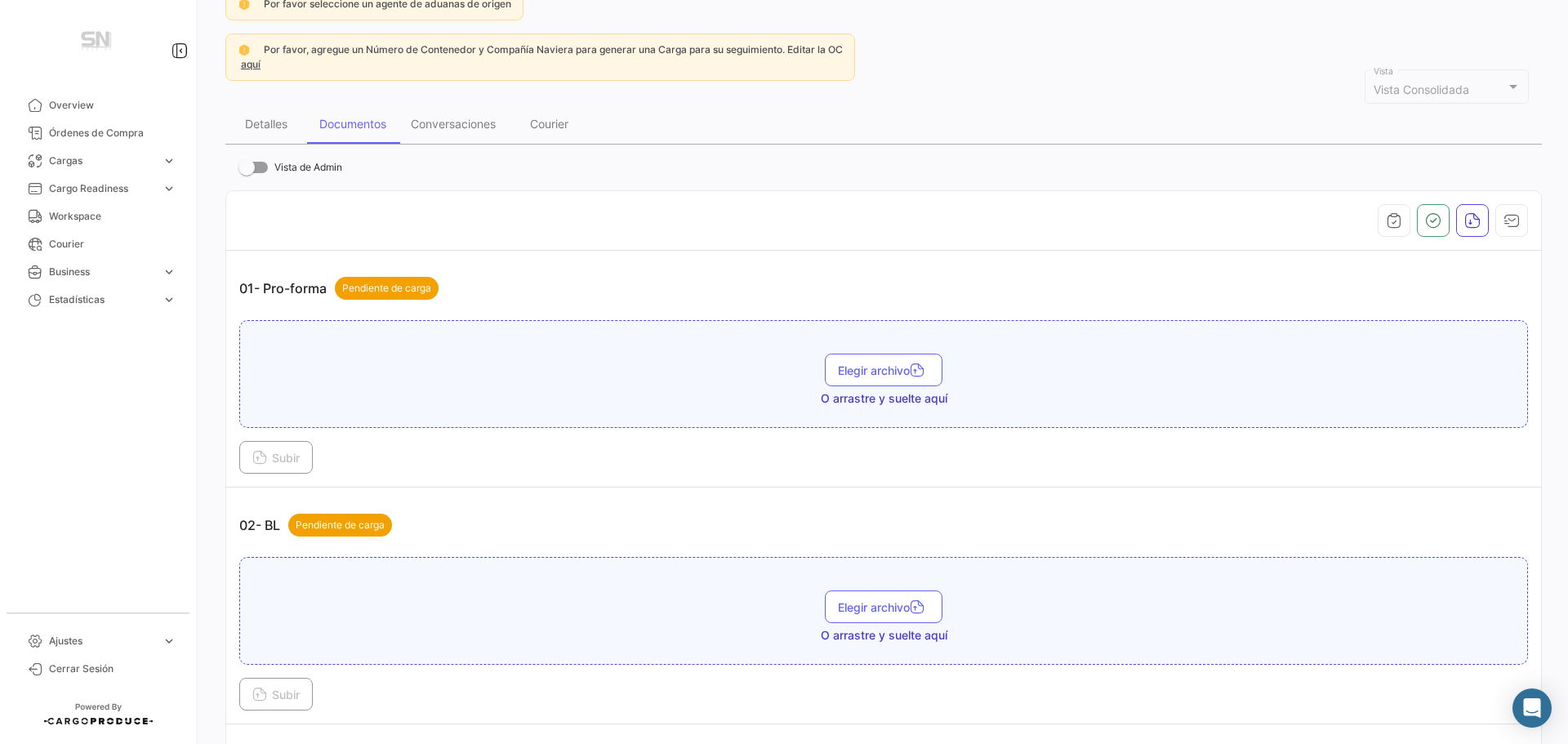
scroll to position [245, 0]
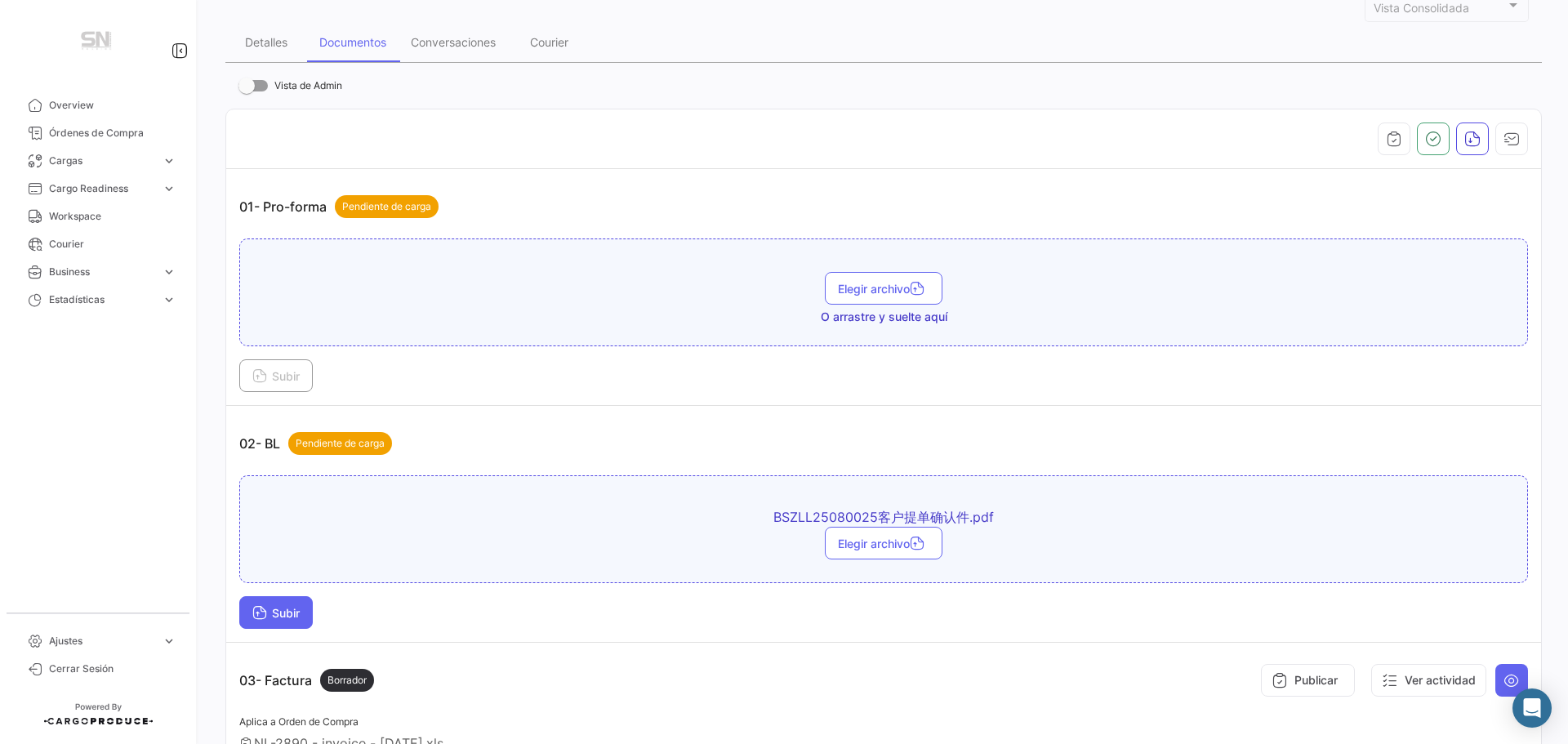
click at [257, 619] on icon at bounding box center [260, 614] width 14 height 14
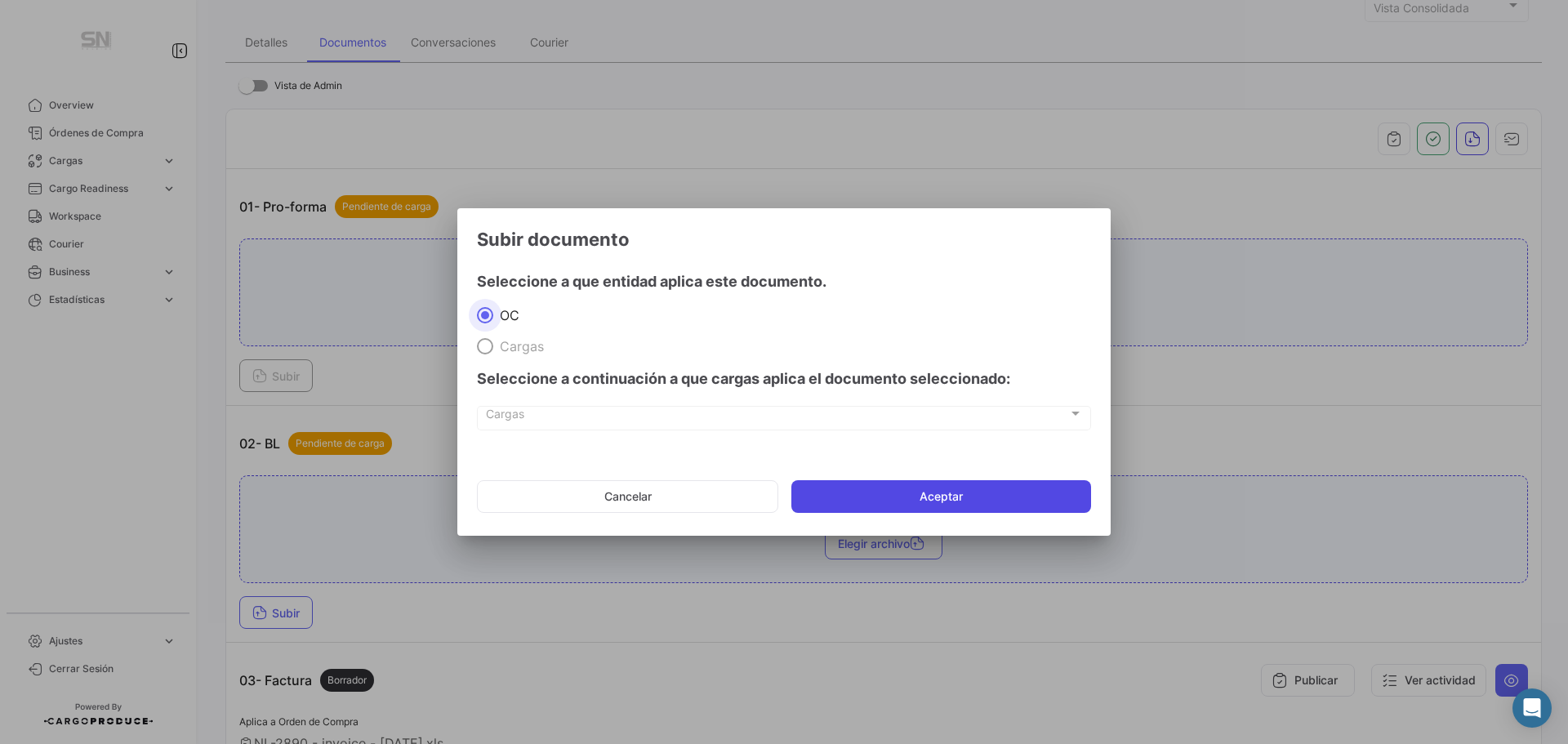
click at [977, 498] on button "Aceptar" at bounding box center [941, 497] width 299 height 32
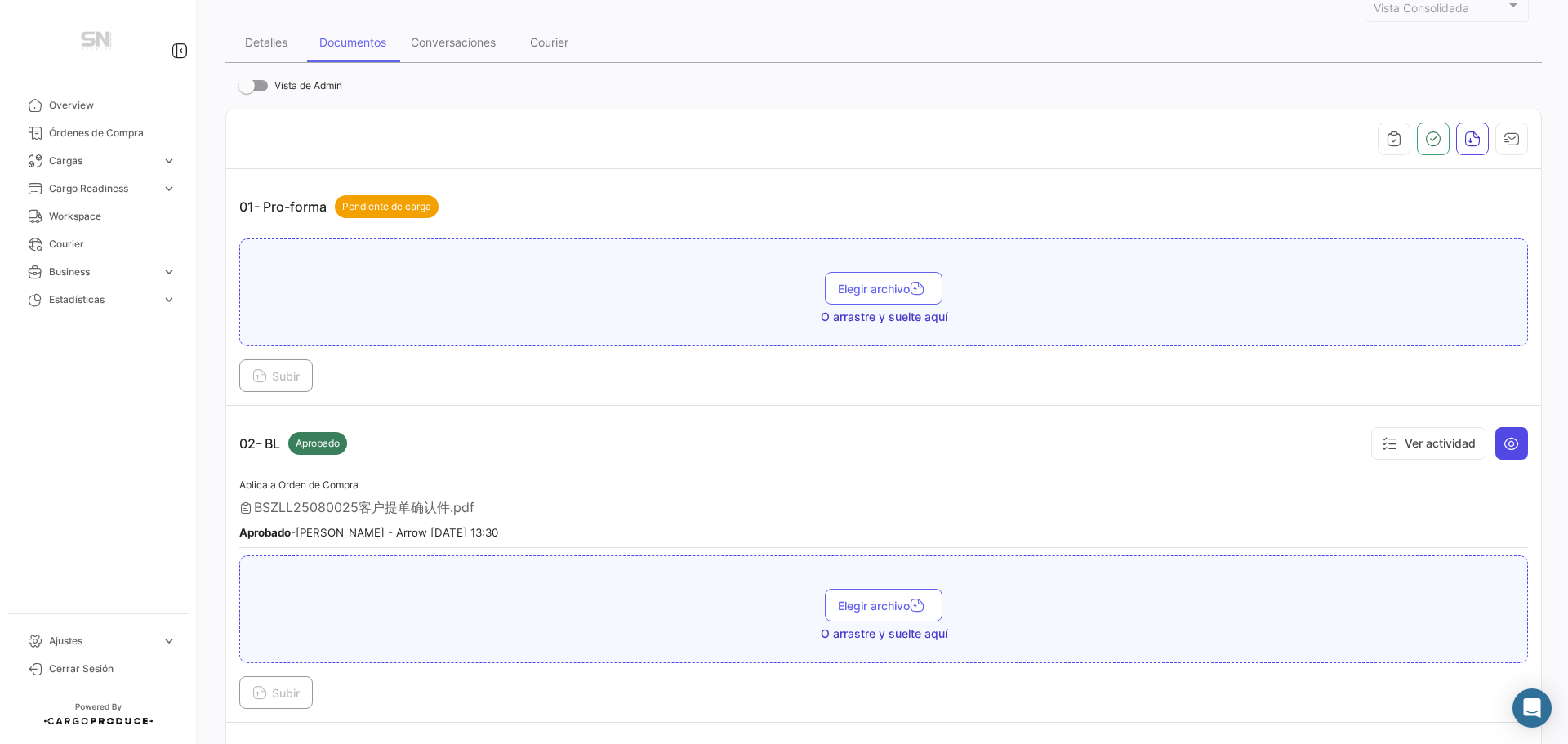
click at [1503, 443] on icon at bounding box center [1512, 444] width 16 height 16
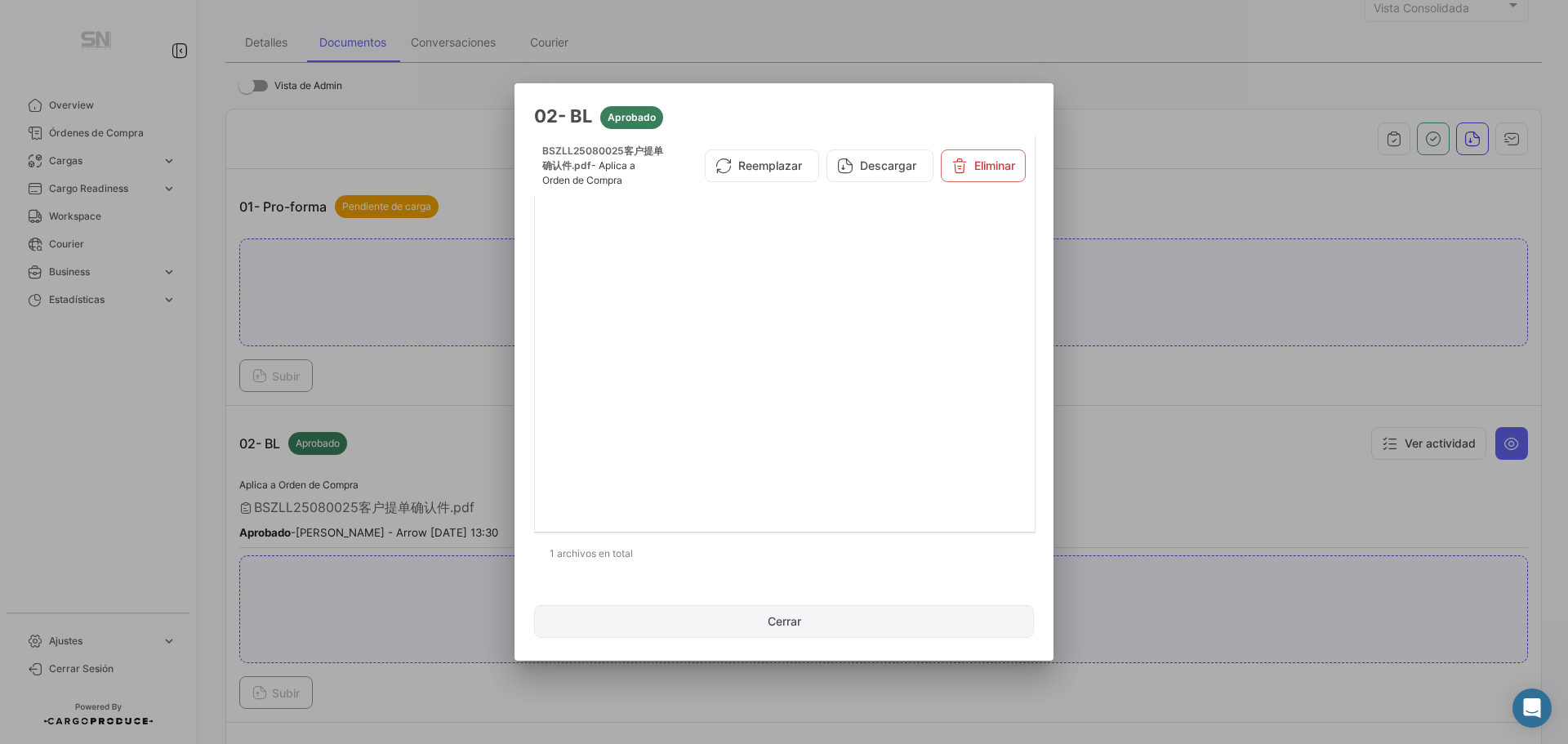
click at [797, 620] on button "Cerrar" at bounding box center [784, 621] width 500 height 32
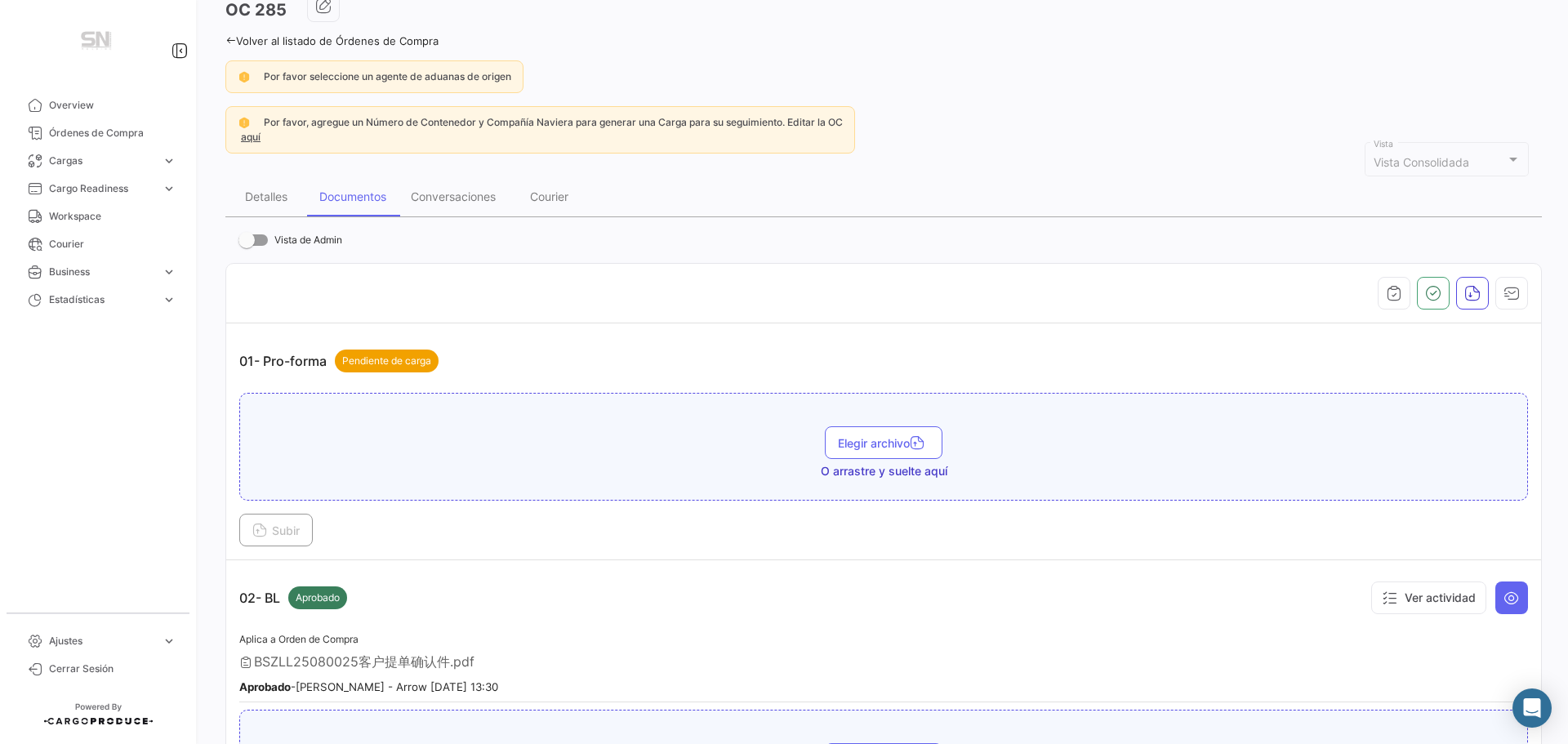
scroll to position [0, 0]
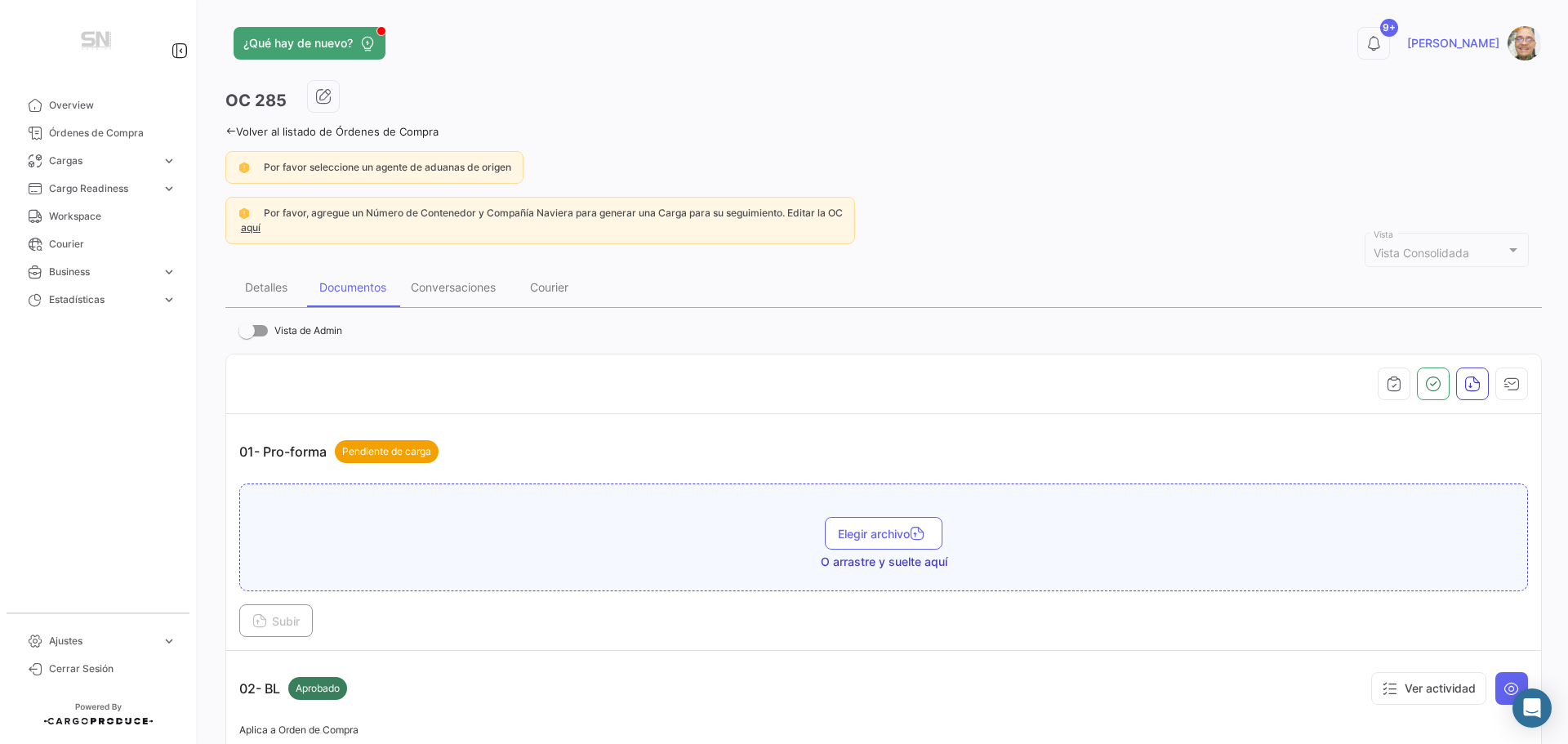
click at [234, 129] on icon at bounding box center [231, 131] width 11 height 11
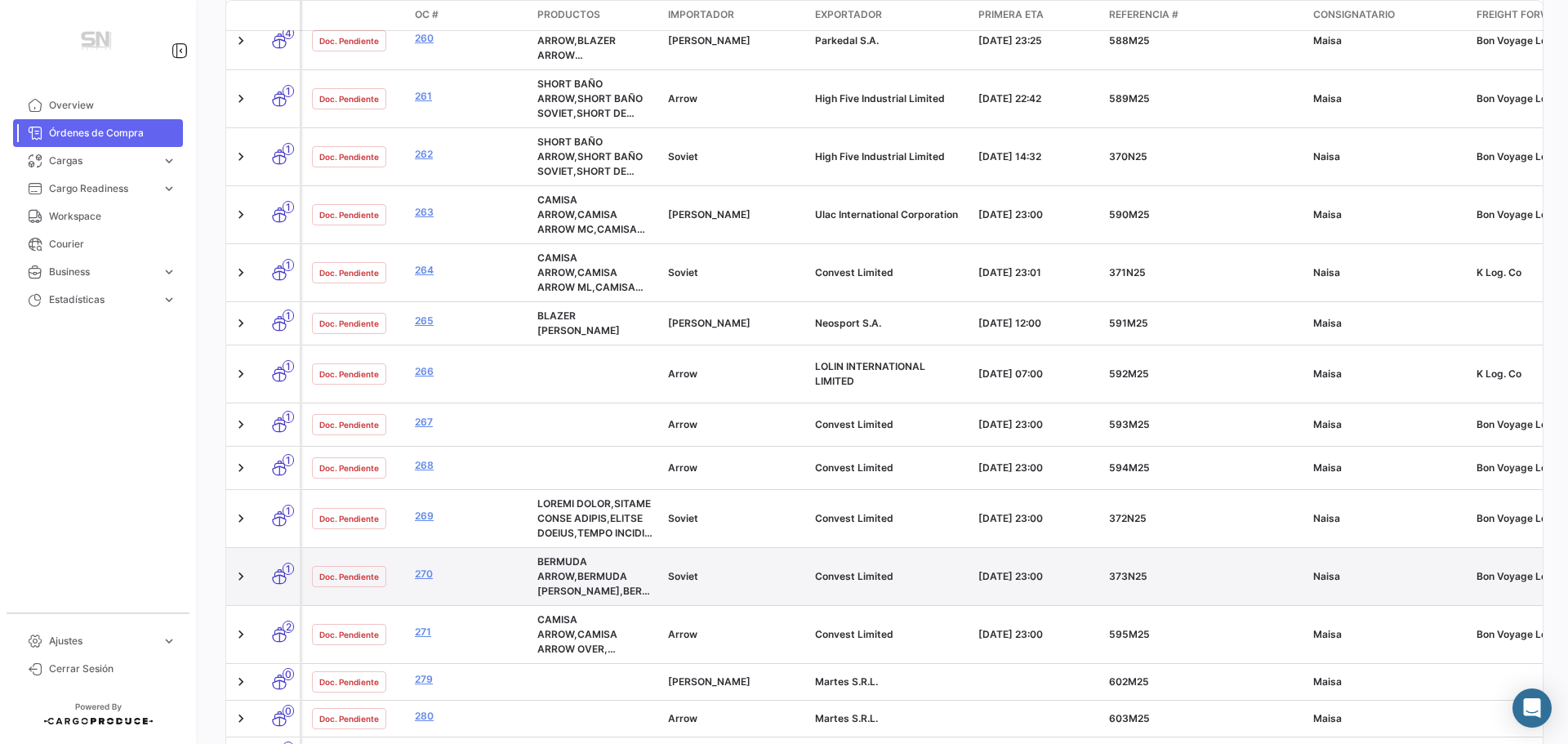
scroll to position [1702, 0]
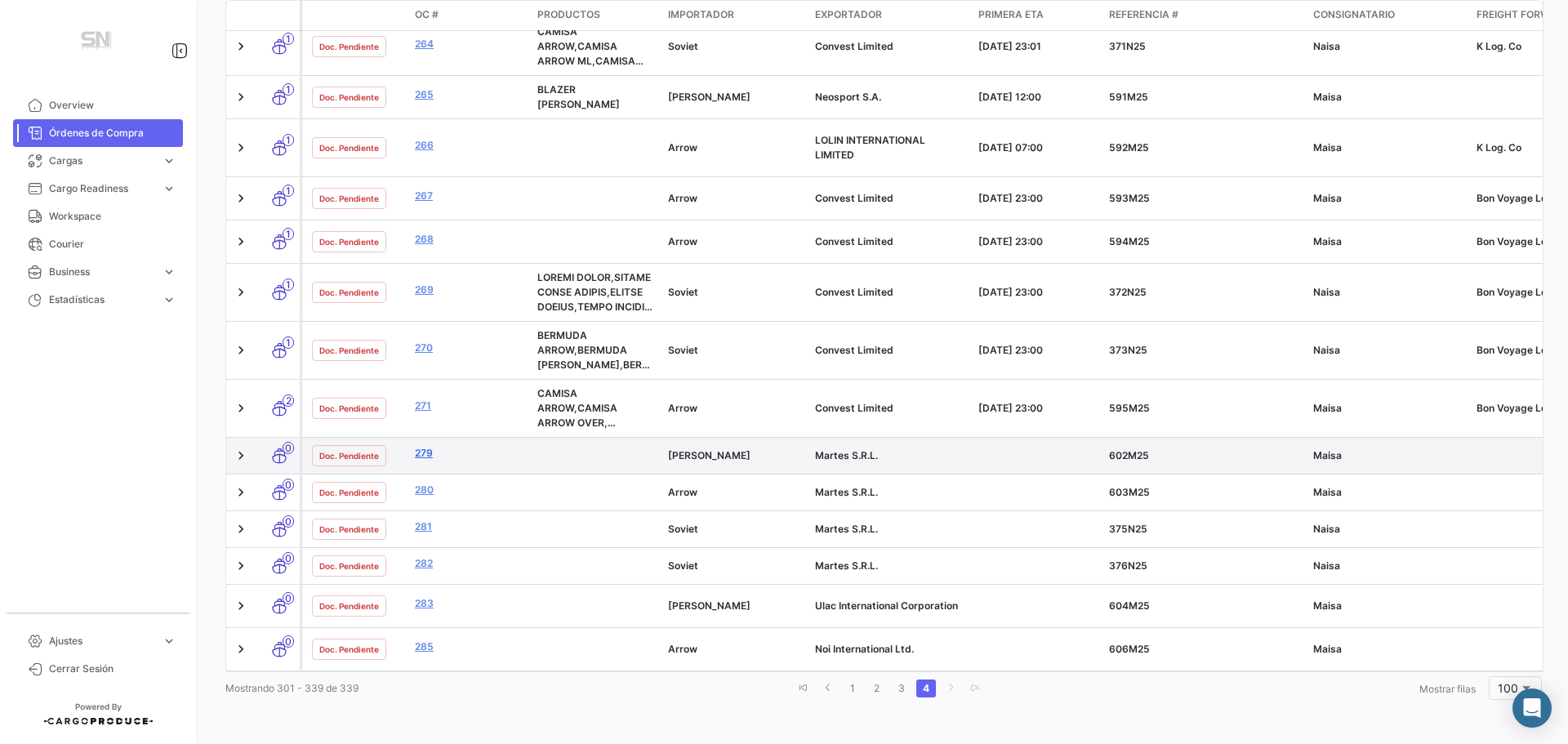
click at [418, 446] on link "279" at bounding box center [470, 454] width 109 height 14
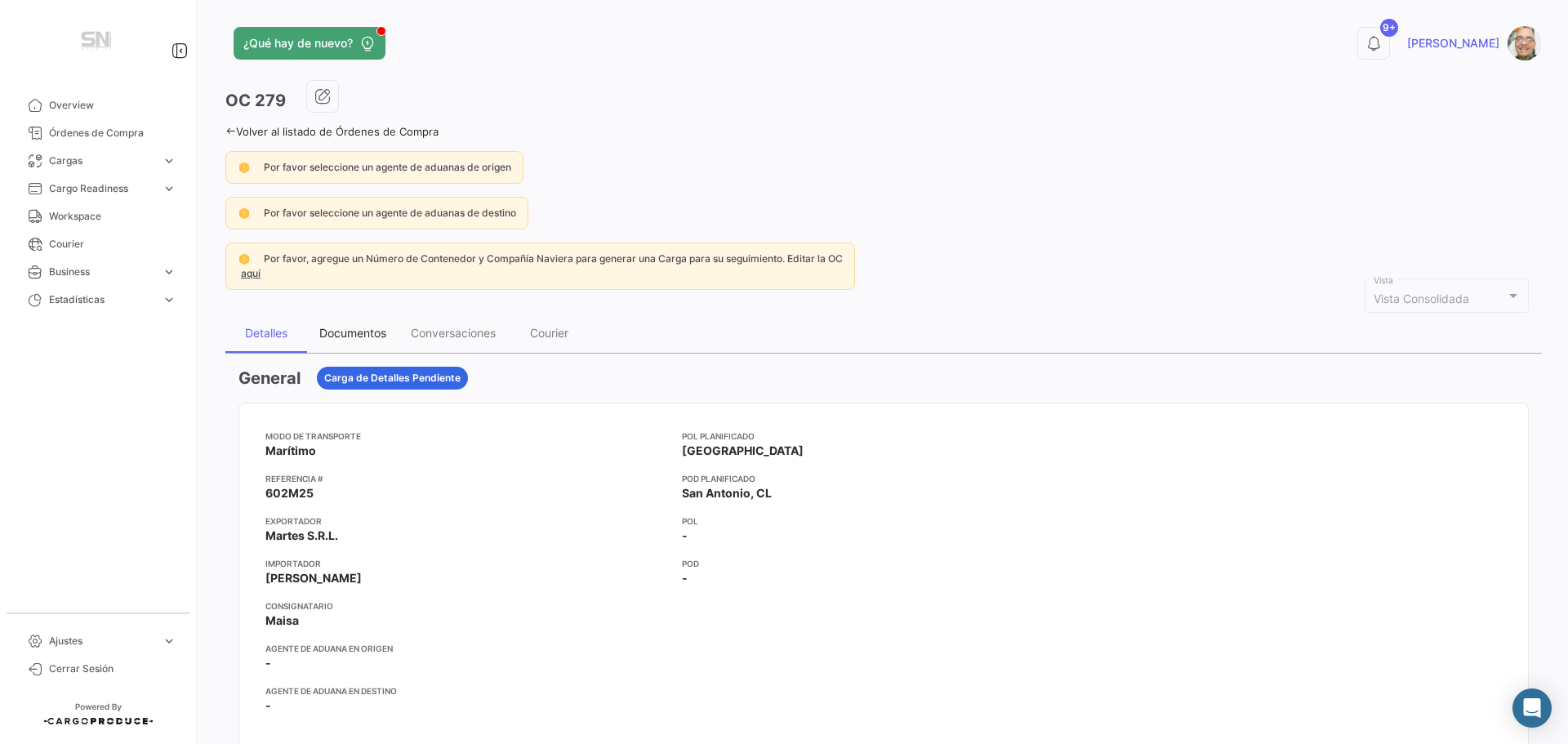
click at [332, 333] on div "Documentos" at bounding box center [352, 333] width 67 height 13
